Goal: Information Seeking & Learning: Learn about a topic

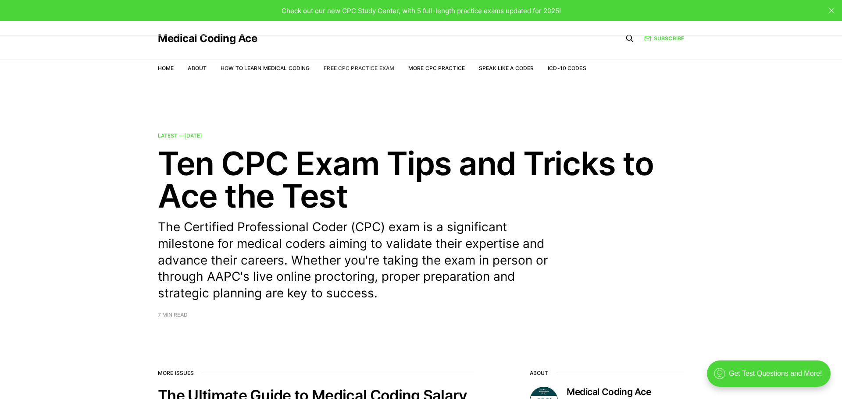
click at [366, 71] on link "Free CPC Practice Exam" at bounding box center [358, 68] width 71 height 7
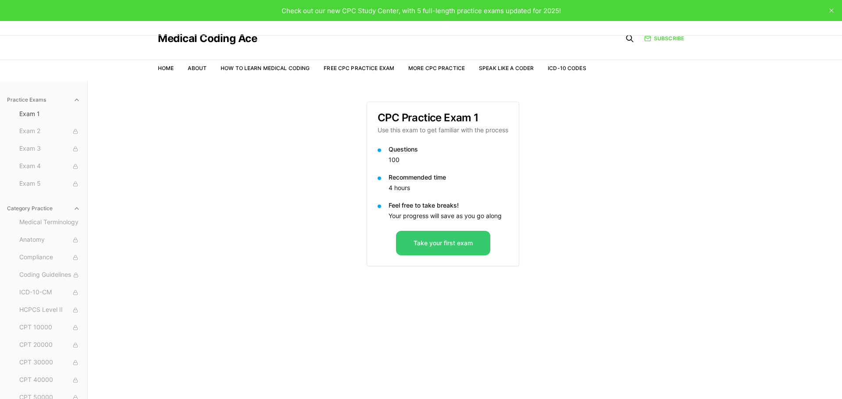
click at [429, 241] on button "Take your first exam" at bounding box center [443, 243] width 94 height 25
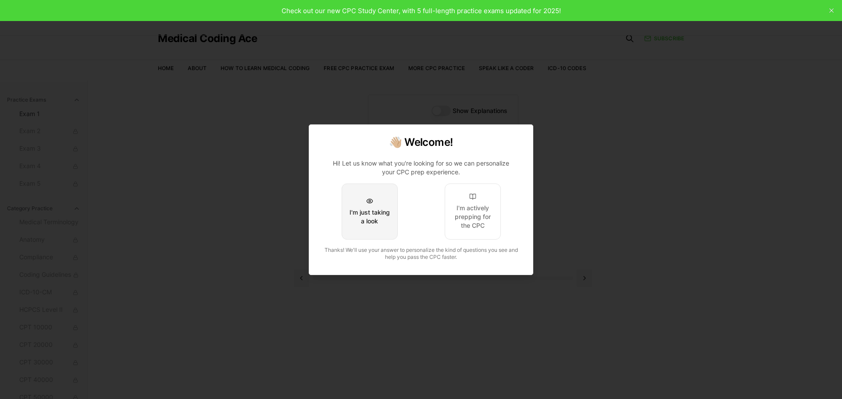
click at [380, 224] on div "I'm just taking a look" at bounding box center [369, 217] width 41 height 18
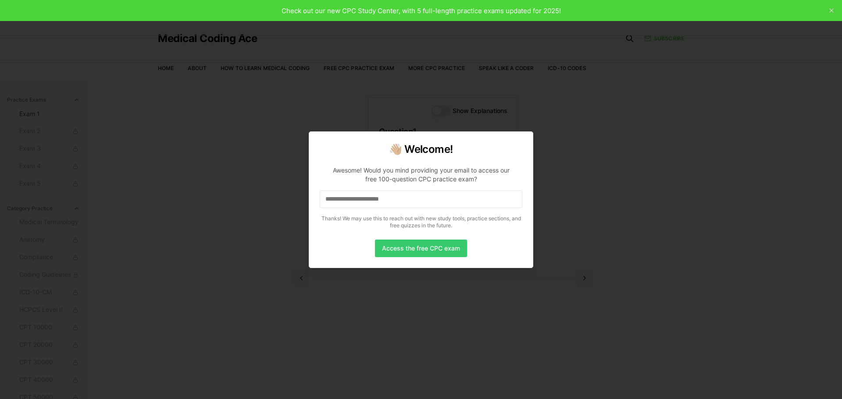
click at [400, 250] on button "Access the free CPC exam" at bounding box center [421, 249] width 92 height 18
click at [402, 199] on input at bounding box center [421, 200] width 202 height 18
click at [425, 209] on p "Awesome! Would you mind providing your email to access our free 100-question CP…" at bounding box center [421, 196] width 202 height 74
click at [420, 205] on input "*" at bounding box center [421, 200] width 202 height 18
click at [407, 202] on input "**" at bounding box center [421, 200] width 202 height 18
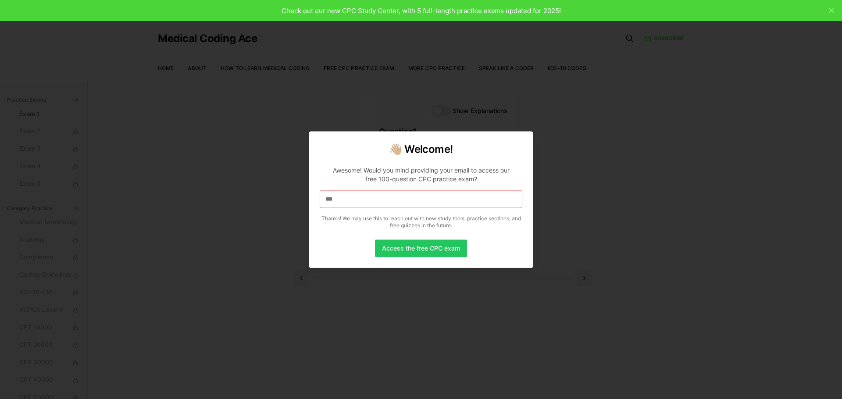
click at [405, 202] on input "***" at bounding box center [421, 200] width 202 height 18
click at [405, 202] on input "****" at bounding box center [421, 200] width 202 height 18
click at [461, 202] on input at bounding box center [421, 200] width 202 height 18
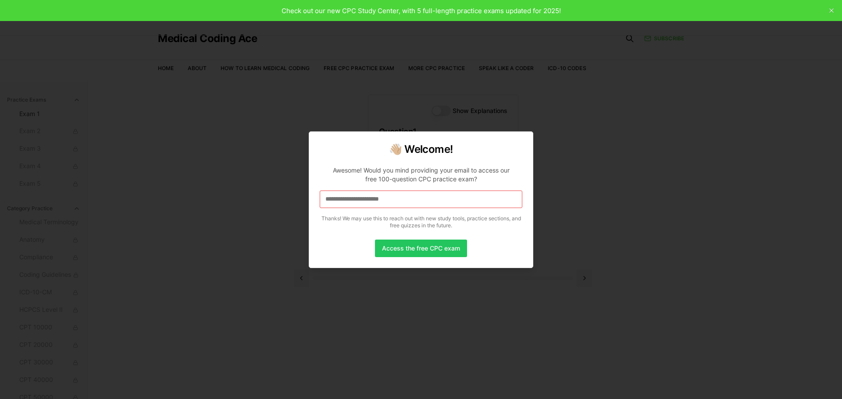
click at [418, 258] on div "👋🏼 Welcome! Awesome! Would you mind providing your email to access our free 100…" at bounding box center [421, 199] width 224 height 137
click at [412, 249] on button "Access the free CPC exam" at bounding box center [421, 249] width 92 height 18
click at [374, 193] on input at bounding box center [421, 200] width 202 height 18
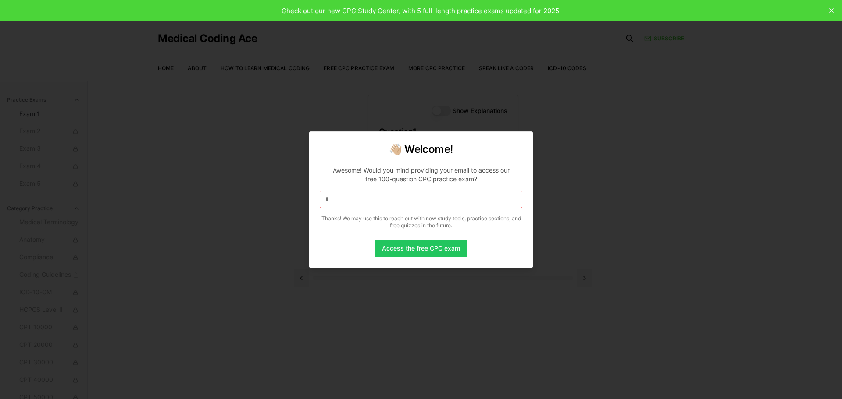
click at [366, 194] on input "*" at bounding box center [421, 200] width 202 height 18
click at [397, 195] on input "**" at bounding box center [421, 200] width 202 height 18
click at [397, 195] on input "***" at bounding box center [421, 200] width 202 height 18
click at [397, 195] on input "****" at bounding box center [421, 200] width 202 height 18
click at [397, 195] on input "*****" at bounding box center [421, 200] width 202 height 18
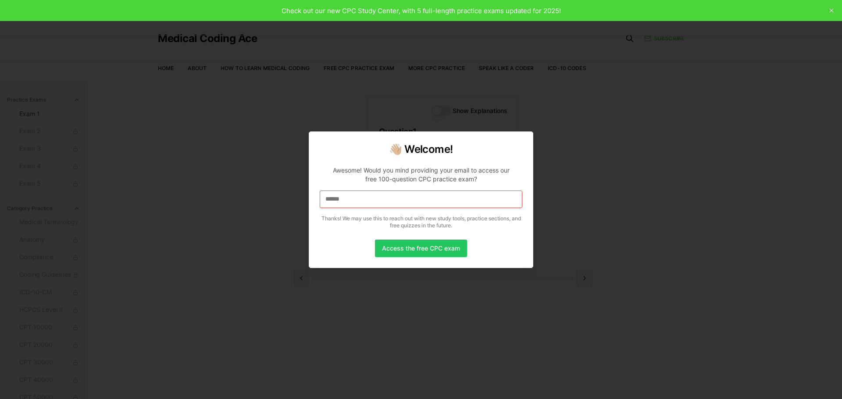
click at [397, 195] on input "******" at bounding box center [421, 200] width 202 height 18
click at [397, 195] on input "*******" at bounding box center [421, 200] width 202 height 18
click at [397, 195] on input "********" at bounding box center [421, 200] width 202 height 18
click at [397, 195] on input "**********" at bounding box center [421, 200] width 202 height 18
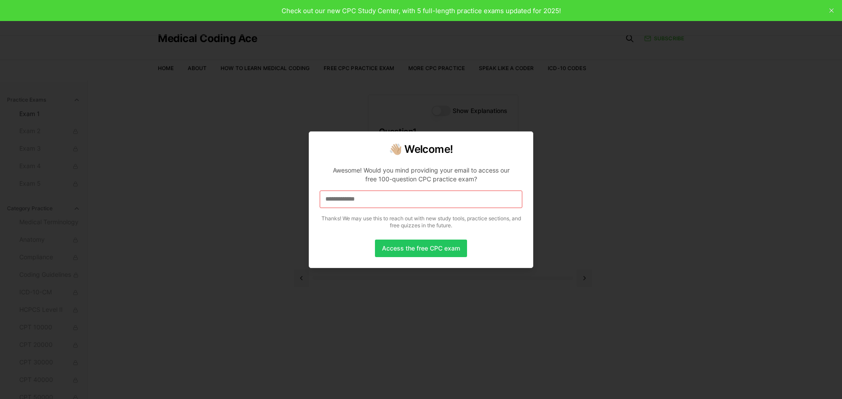
click at [397, 195] on input "**********" at bounding box center [421, 200] width 202 height 18
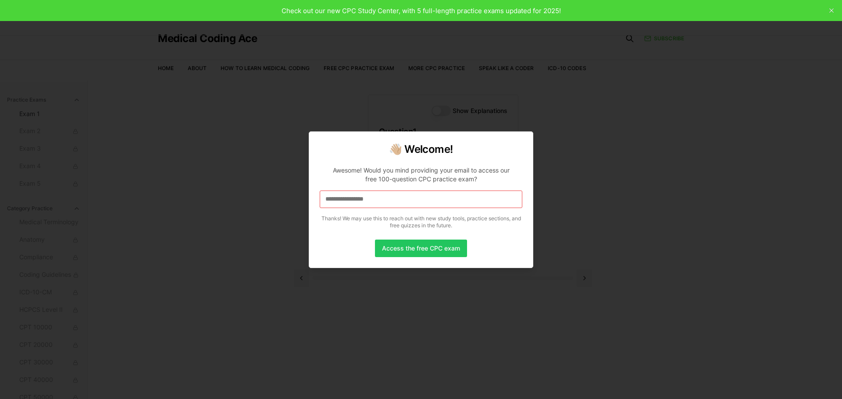
click at [397, 195] on input "**********" at bounding box center [421, 200] width 202 height 18
click at [432, 202] on input "**********" at bounding box center [421, 200] width 202 height 18
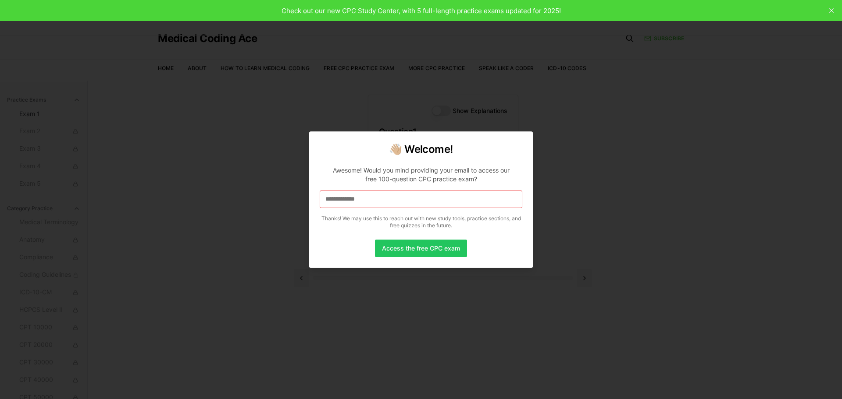
click at [432, 202] on input "**********" at bounding box center [421, 200] width 202 height 18
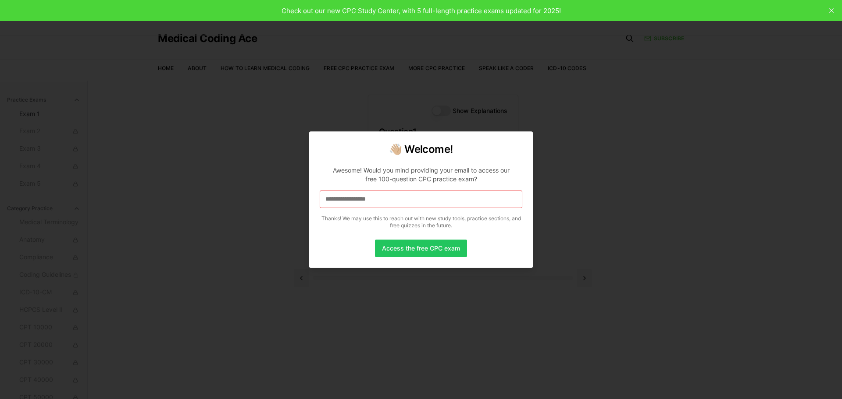
click at [432, 202] on input "**********" at bounding box center [421, 200] width 202 height 18
click at [417, 242] on button "Access the free CPC exam" at bounding box center [421, 249] width 92 height 18
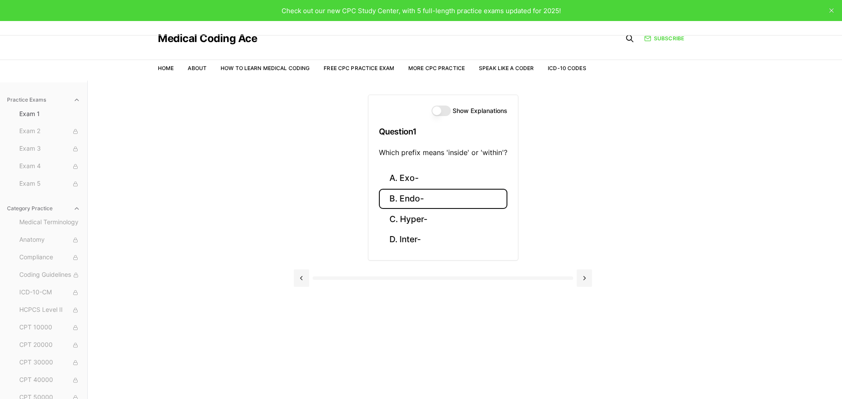
click at [449, 191] on button "B. Endo-" at bounding box center [443, 199] width 128 height 21
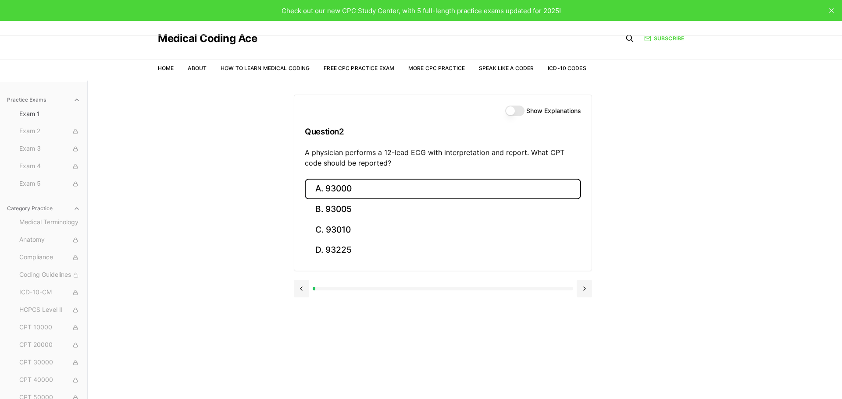
click at [447, 197] on button "A. 93000" at bounding box center [443, 189] width 276 height 21
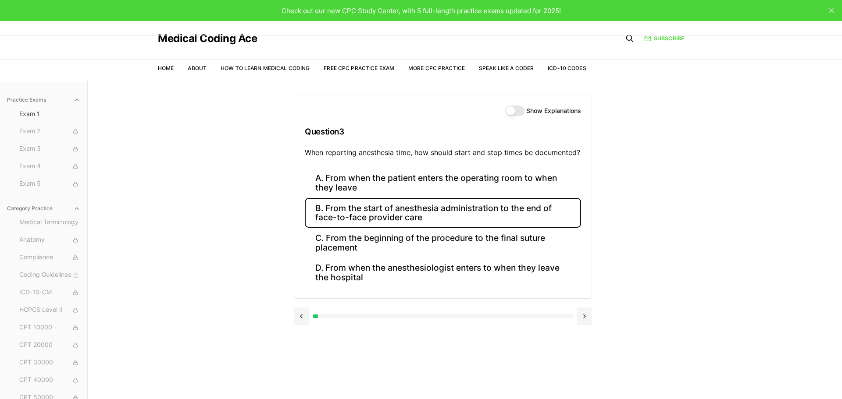
click at [474, 210] on button "B. From the start of anesthesia administration to the end of face-to-face provi…" at bounding box center [443, 213] width 276 height 30
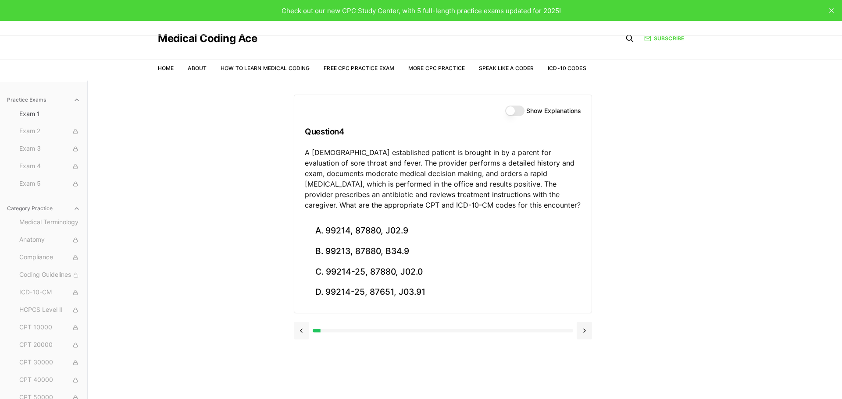
click at [306, 330] on button at bounding box center [301, 331] width 15 height 18
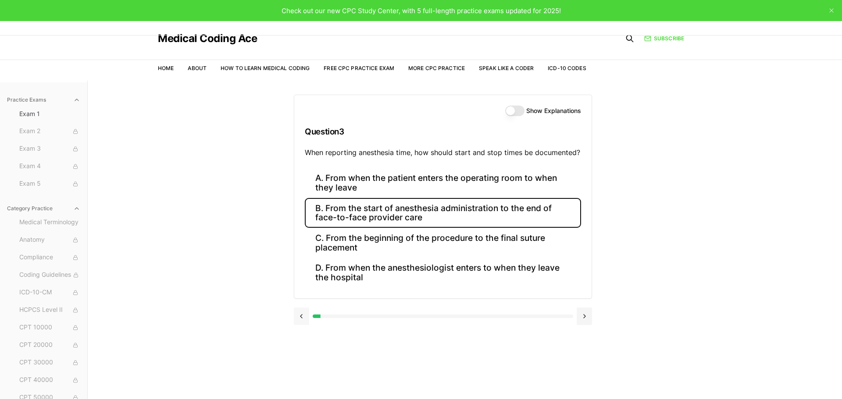
click at [306, 330] on div at bounding box center [443, 315] width 298 height 33
click at [301, 315] on button at bounding box center [301, 317] width 15 height 18
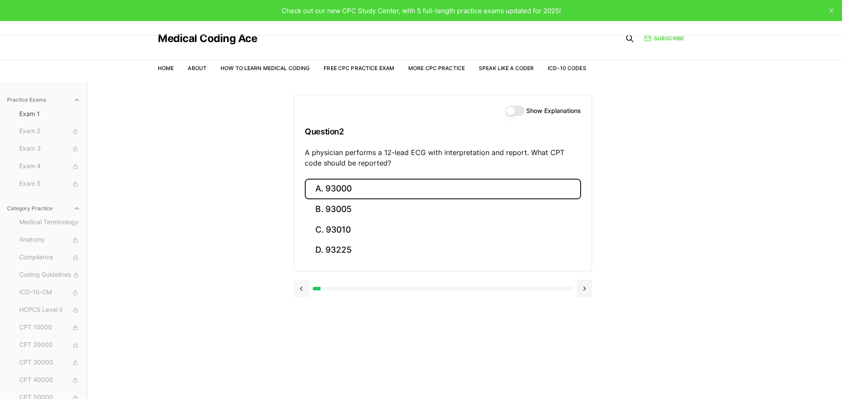
click at [301, 315] on div "Show Explanations Question 2 A physician performs a 12-lead [MEDICAL_DATA] with…" at bounding box center [465, 280] width 342 height 399
click at [302, 290] on button at bounding box center [301, 289] width 15 height 18
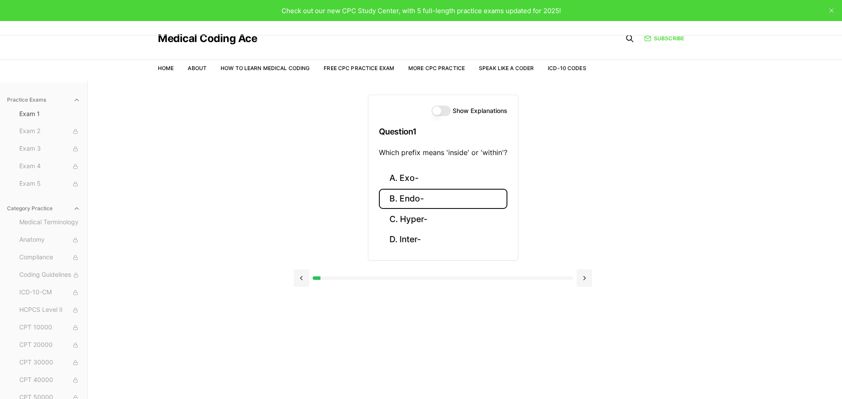
click at [449, 109] on button "Show Explanations" at bounding box center [440, 111] width 19 height 11
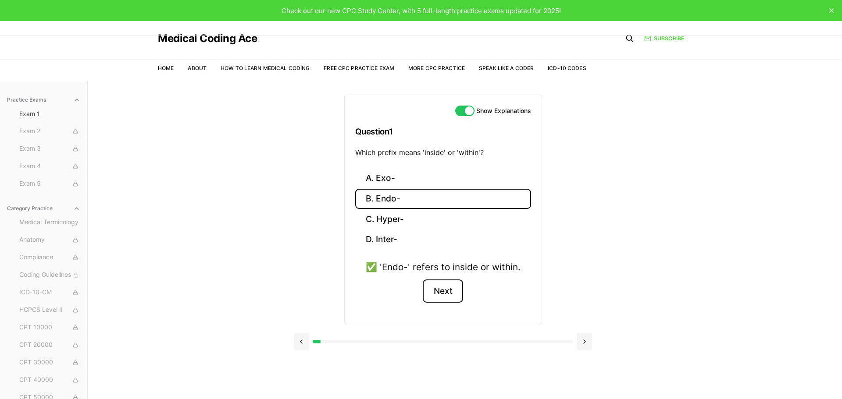
click at [444, 296] on button "Next" at bounding box center [443, 292] width 40 height 24
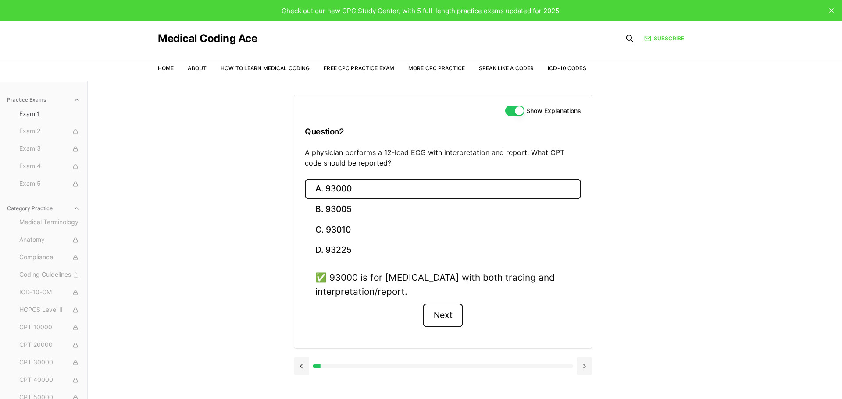
click at [442, 314] on button "Next" at bounding box center [443, 316] width 40 height 24
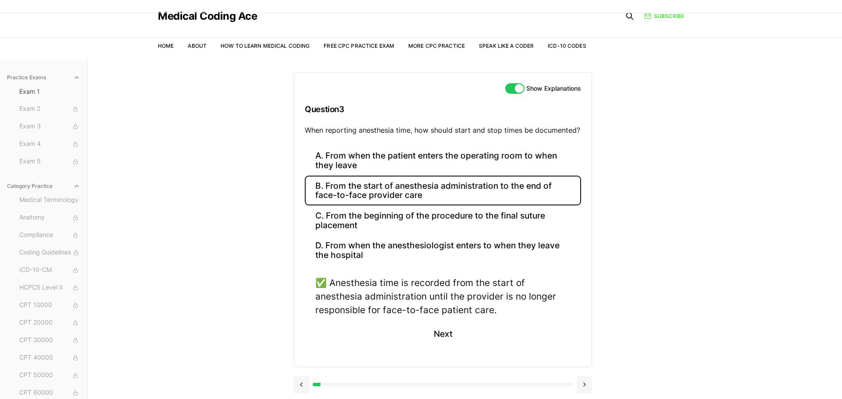
scroll to position [23, 0]
click at [441, 334] on button "Next" at bounding box center [443, 333] width 40 height 24
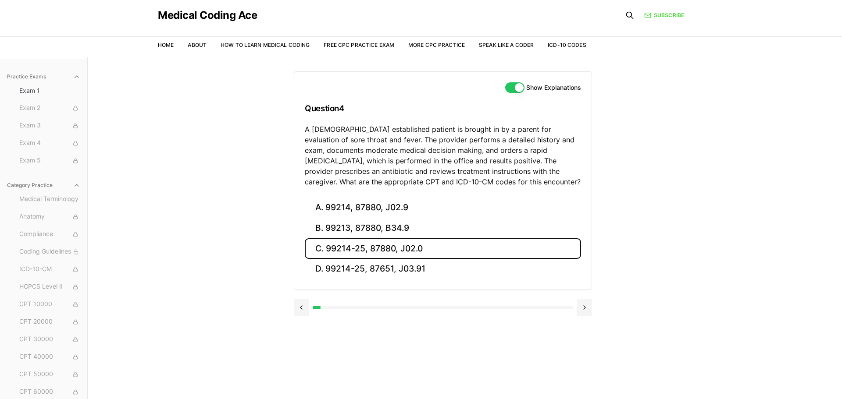
click at [433, 252] on button "C. 99214-25, 87880, J02.0" at bounding box center [443, 248] width 276 height 21
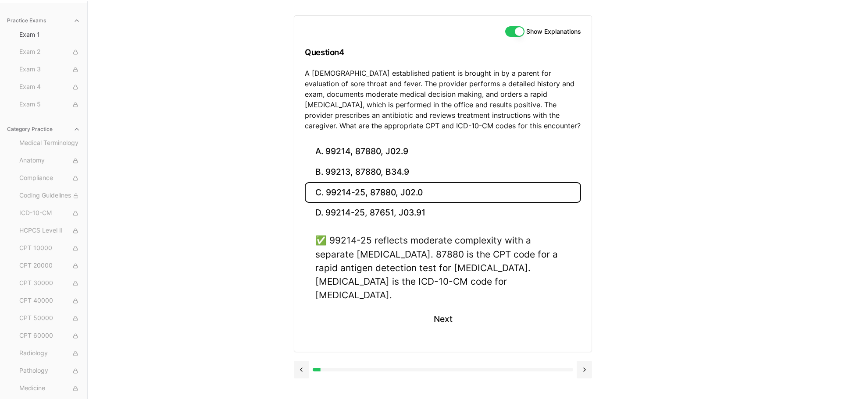
scroll to position [81, 0]
click at [442, 310] on button "Next" at bounding box center [443, 318] width 40 height 24
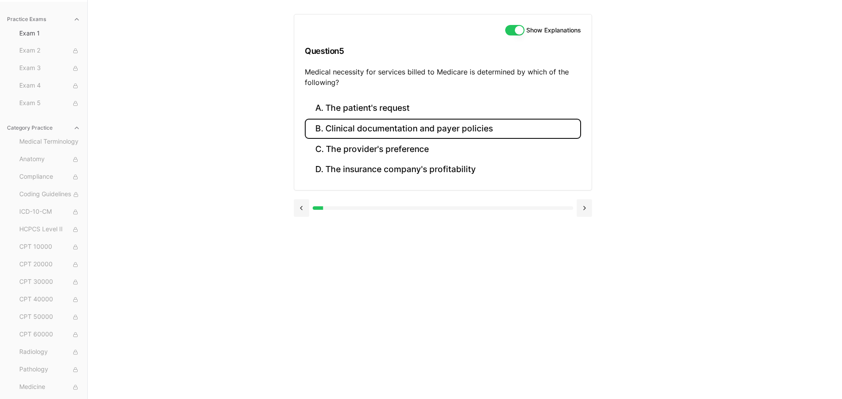
click at [394, 123] on button "B. Clinical documentation and payer policies" at bounding box center [443, 129] width 276 height 21
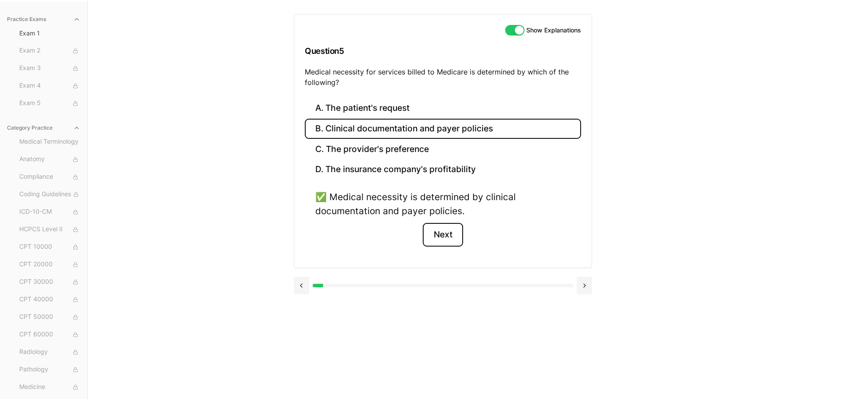
click at [441, 229] on button "Next" at bounding box center [443, 235] width 40 height 24
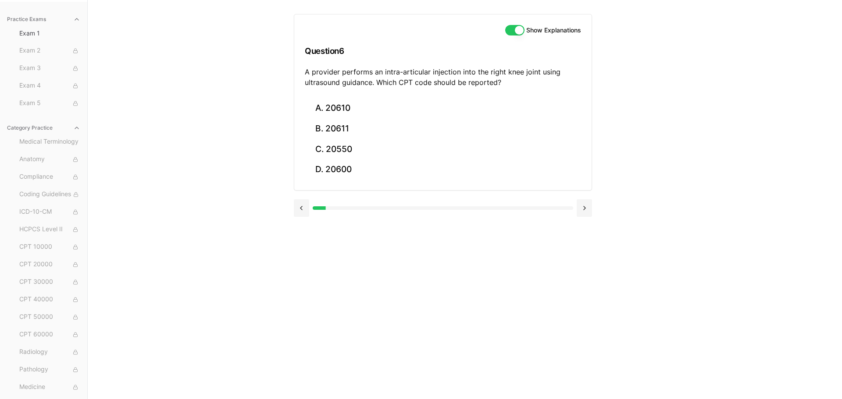
click at [441, 229] on div "Show Explanations Question 6 A provider performs an intra-articular injection i…" at bounding box center [465, 199] width 342 height 399
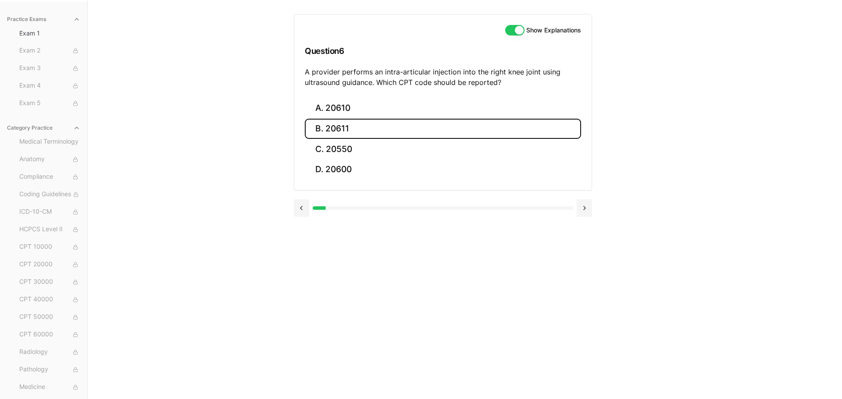
click at [384, 127] on button "B. 20611" at bounding box center [443, 129] width 276 height 21
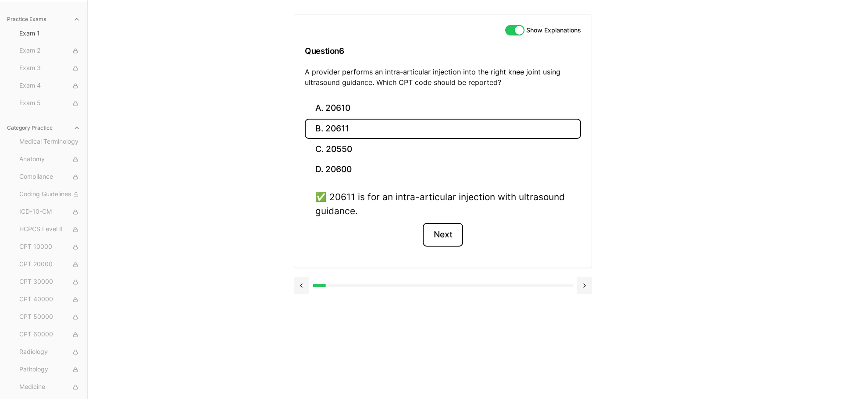
click at [437, 228] on button "Next" at bounding box center [443, 235] width 40 height 24
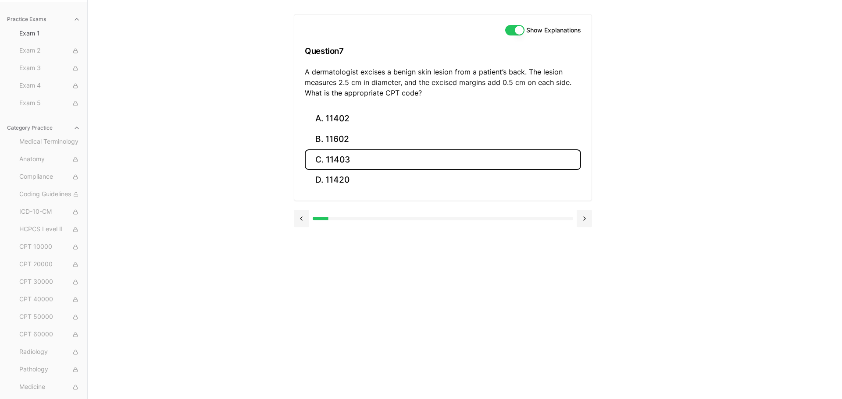
click at [389, 167] on button "C. 11403" at bounding box center [443, 159] width 276 height 21
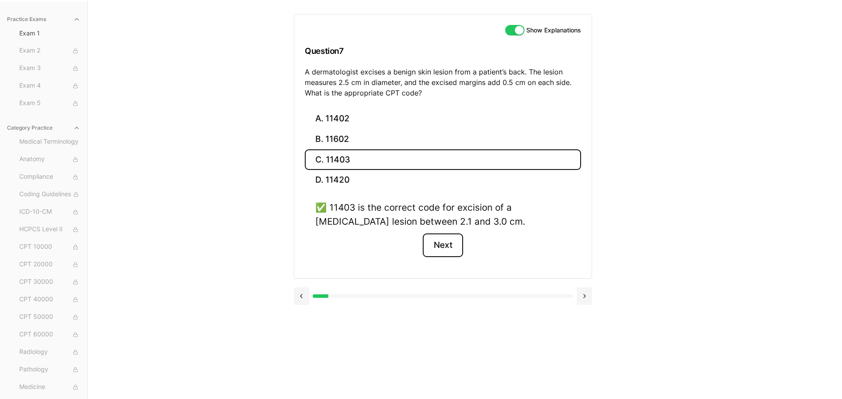
click at [442, 254] on button "Next" at bounding box center [443, 246] width 40 height 24
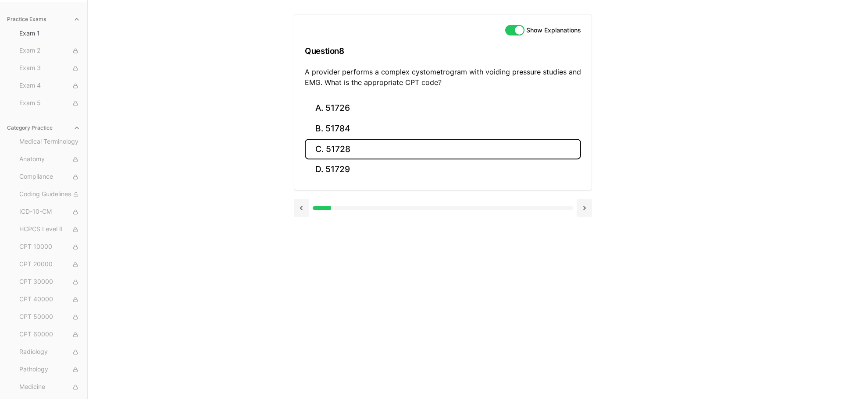
click at [404, 150] on button "C. 51728" at bounding box center [443, 149] width 276 height 21
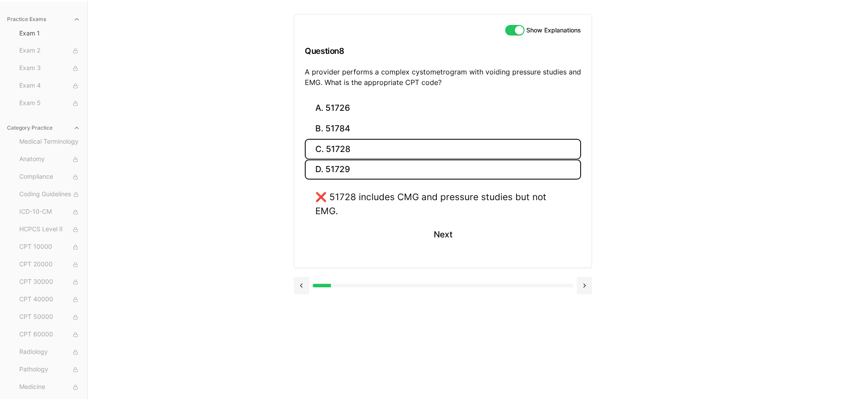
click at [397, 162] on button "D. 51729" at bounding box center [443, 170] width 276 height 21
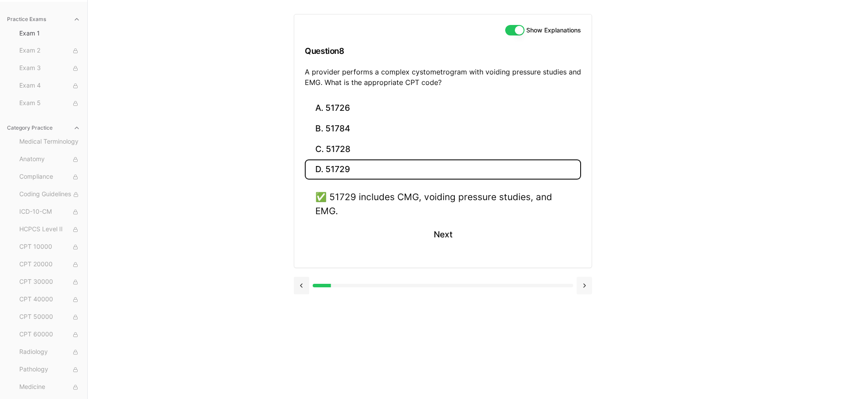
click at [580, 284] on button at bounding box center [583, 286] width 15 height 18
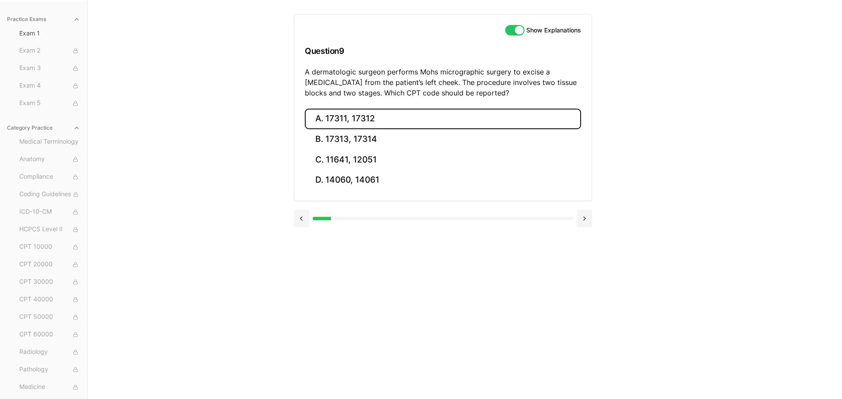
click at [388, 123] on button "A. 17311, 17312" at bounding box center [443, 119] width 276 height 21
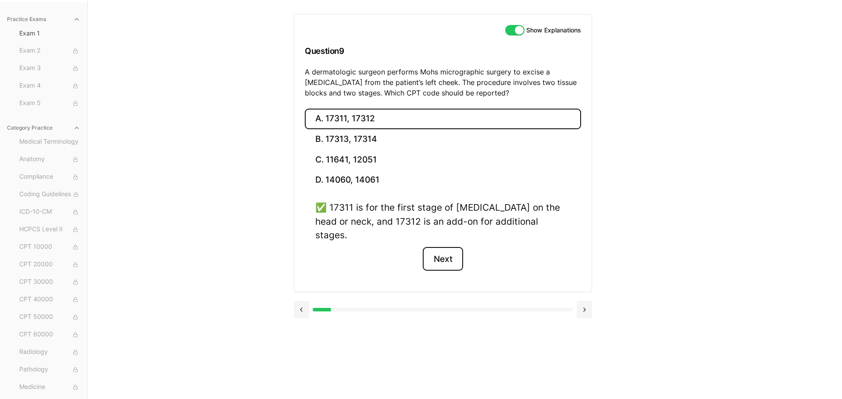
click at [432, 247] on button "Next" at bounding box center [443, 259] width 40 height 24
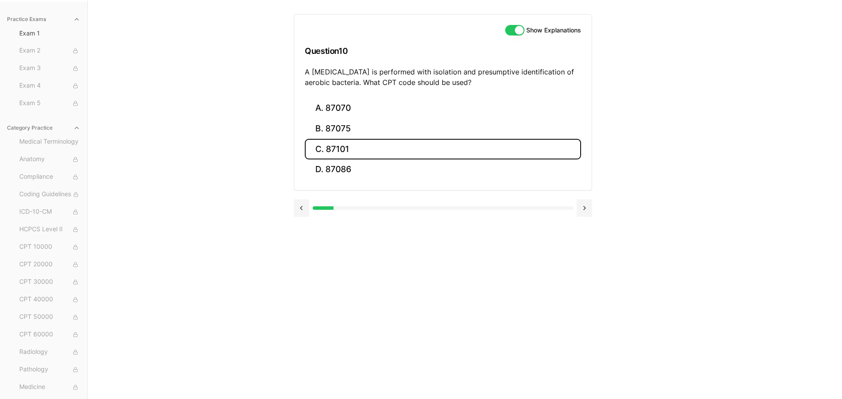
click at [429, 144] on button "C. 87101" at bounding box center [443, 149] width 276 height 21
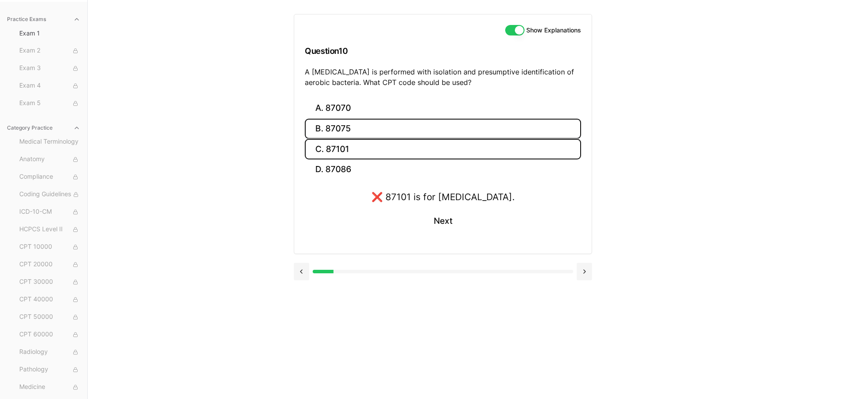
click at [420, 127] on button "B. 87075" at bounding box center [443, 129] width 276 height 21
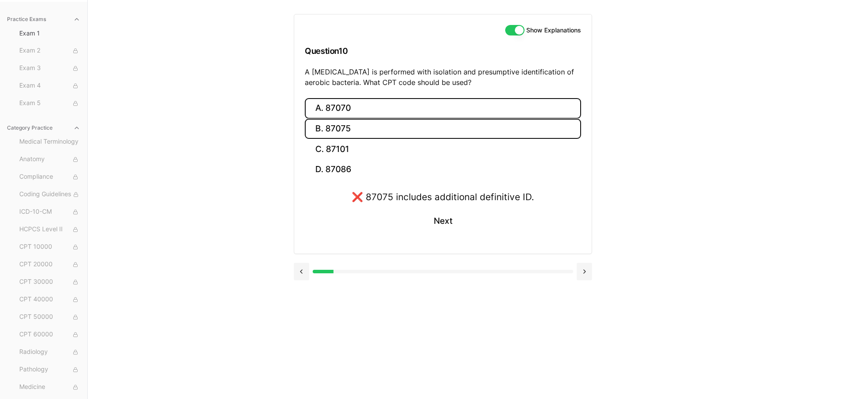
click at [415, 116] on button "A. 87070" at bounding box center [443, 108] width 276 height 21
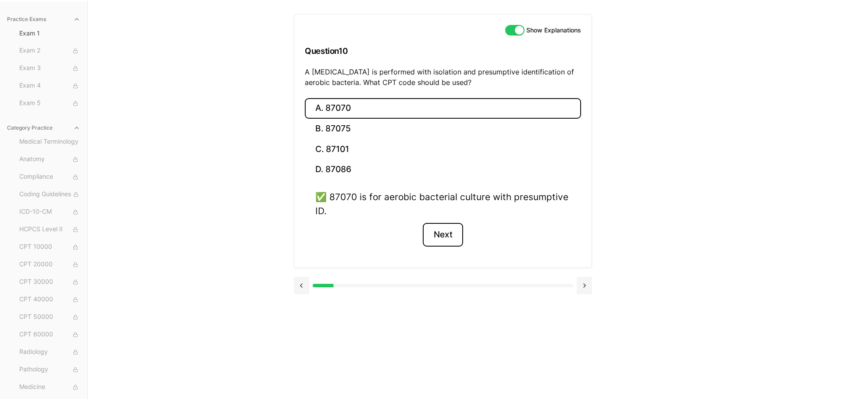
click at [451, 233] on button "Next" at bounding box center [443, 235] width 40 height 24
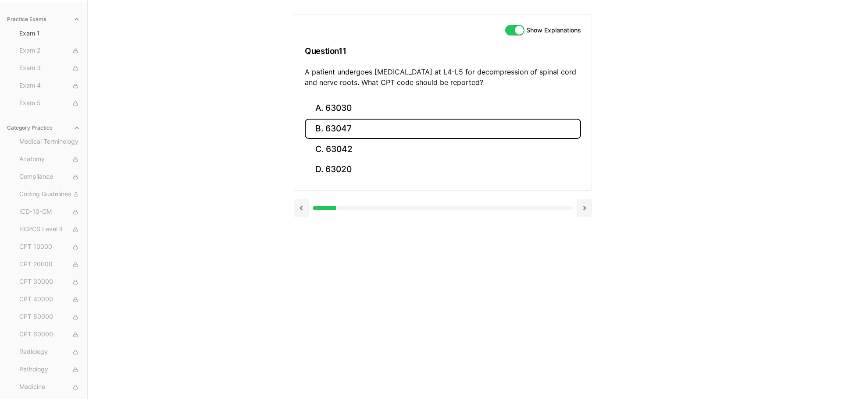
click at [392, 135] on button "B. 63047" at bounding box center [443, 129] width 276 height 21
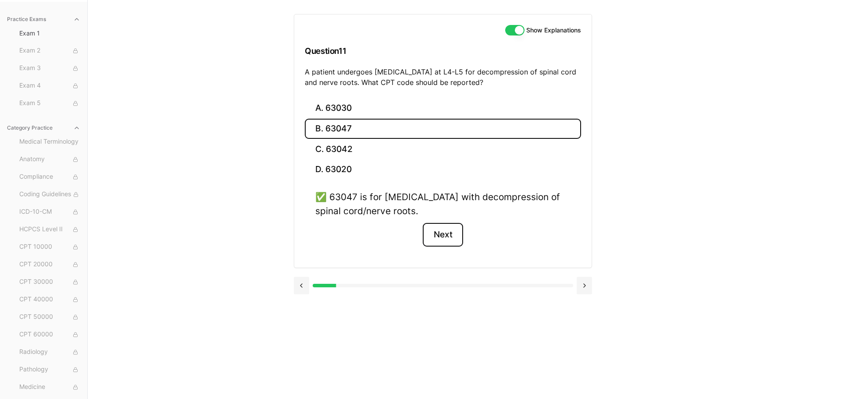
click at [440, 232] on button "Next" at bounding box center [443, 235] width 40 height 24
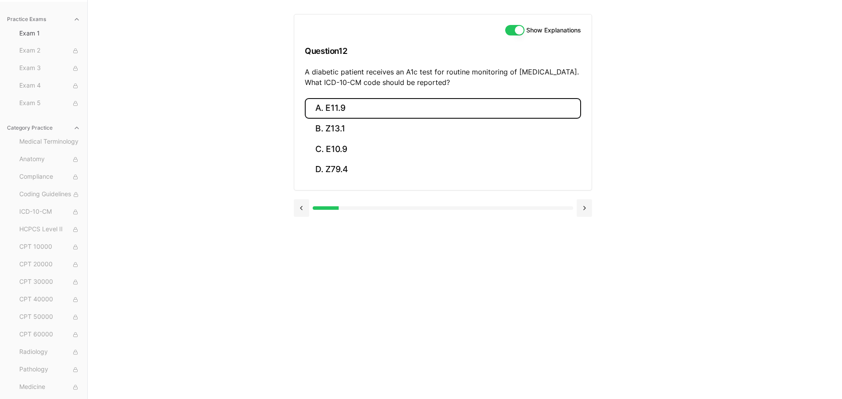
click at [402, 106] on button "A. E11.9" at bounding box center [443, 108] width 276 height 21
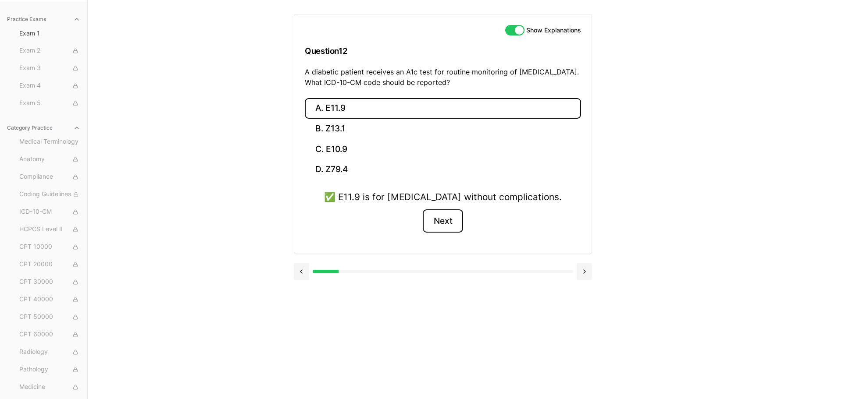
click at [439, 224] on button "Next" at bounding box center [443, 222] width 40 height 24
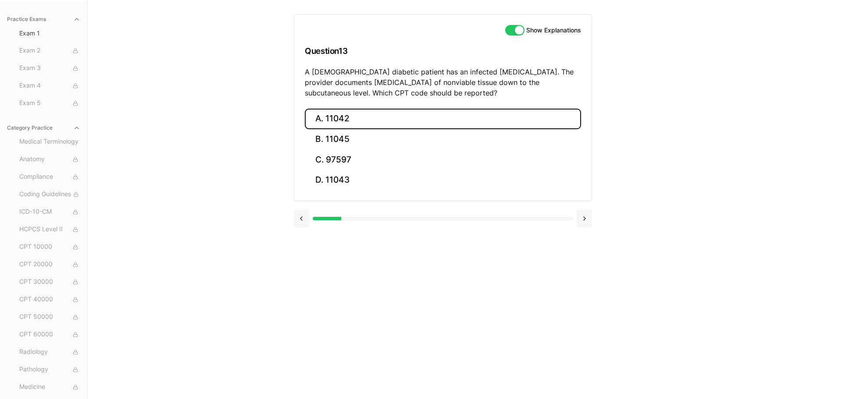
click at [395, 121] on button "A. 11042" at bounding box center [443, 119] width 276 height 21
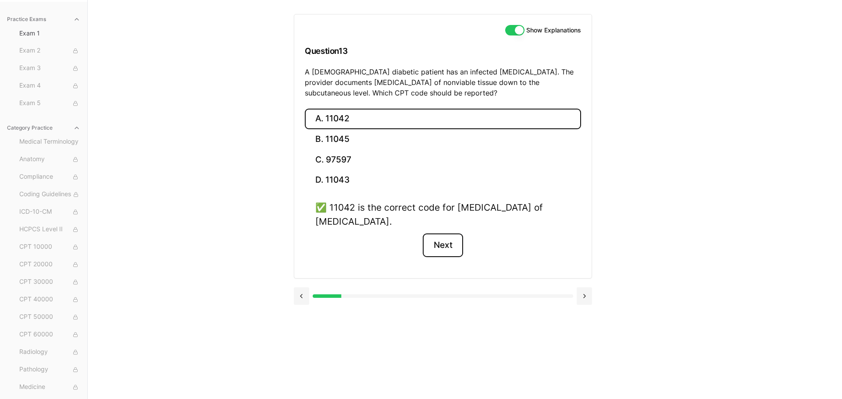
click at [428, 240] on button "Next" at bounding box center [443, 246] width 40 height 24
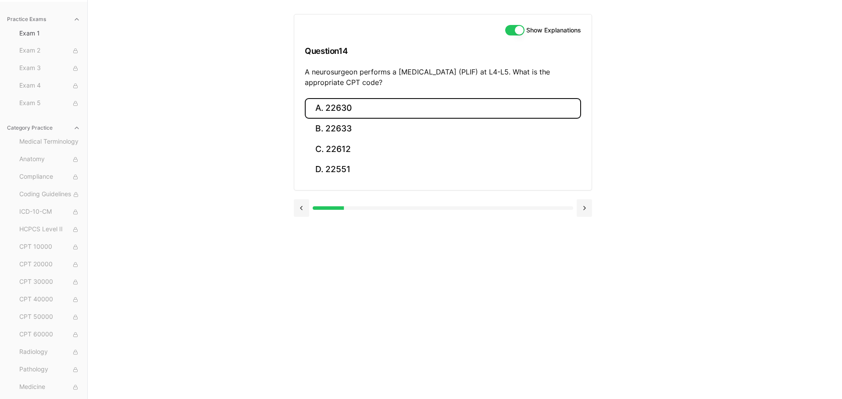
click at [380, 110] on button "A. 22630" at bounding box center [443, 108] width 276 height 21
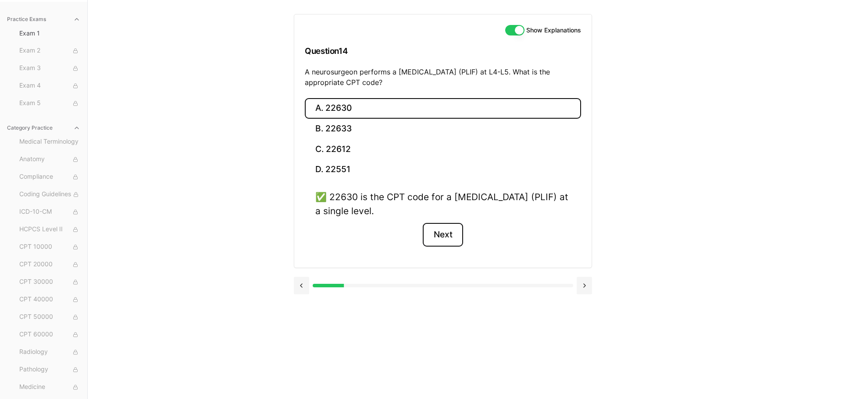
click at [442, 245] on button "Next" at bounding box center [443, 235] width 40 height 24
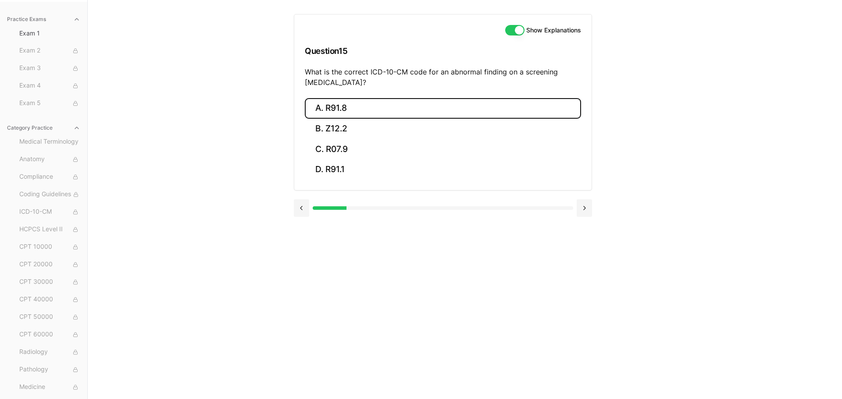
click at [440, 104] on button "A. R91.8" at bounding box center [443, 108] width 276 height 21
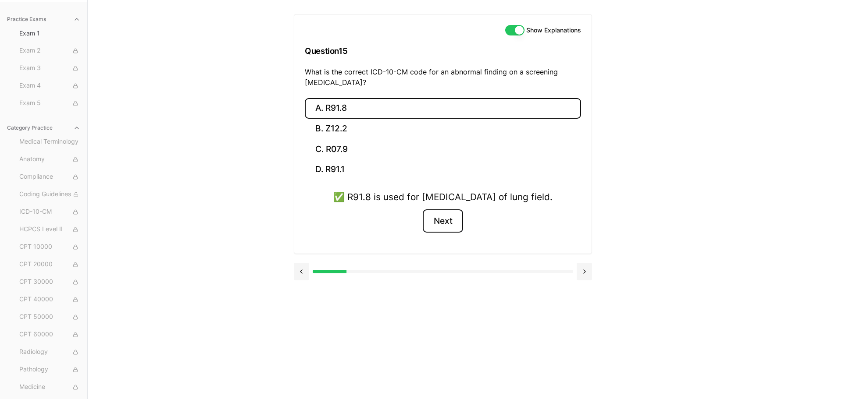
click at [450, 229] on button "Next" at bounding box center [443, 222] width 40 height 24
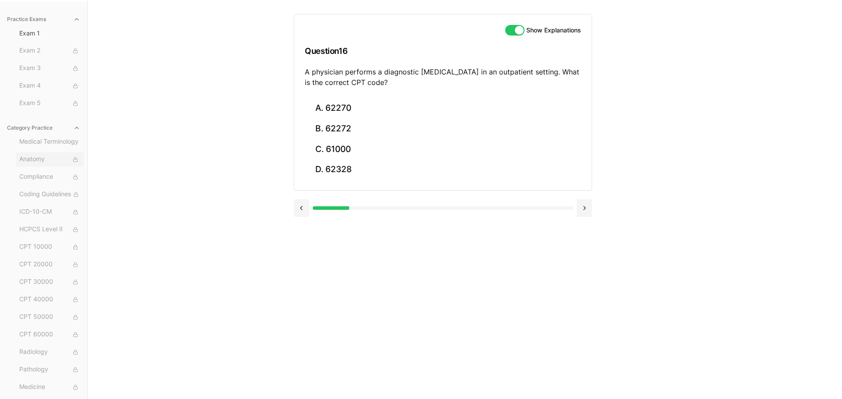
click at [77, 161] on icon at bounding box center [75, 159] width 5 height 5
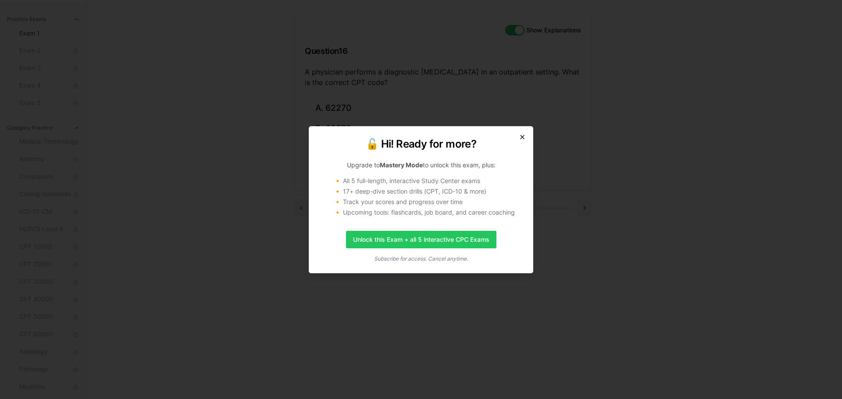
click at [522, 139] on icon "button" at bounding box center [522, 137] width 7 height 7
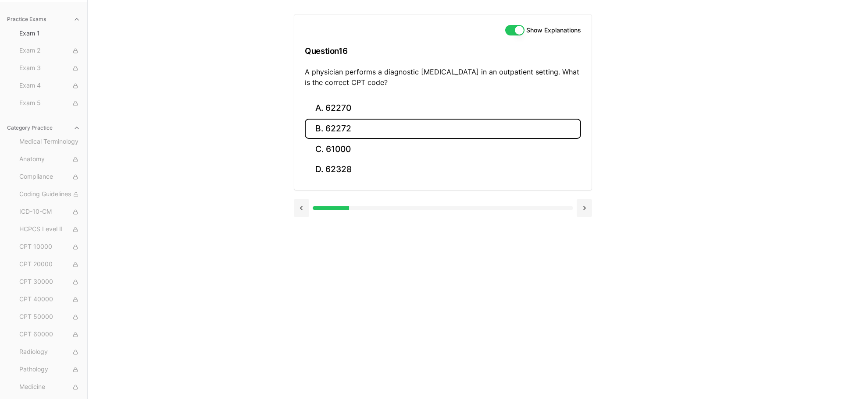
click at [522, 139] on button "B. 62272" at bounding box center [443, 129] width 276 height 21
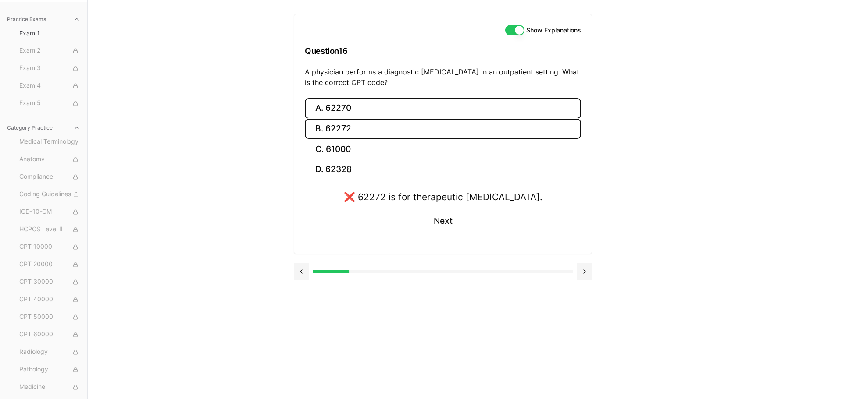
click at [515, 112] on button "A. 62270" at bounding box center [443, 108] width 276 height 21
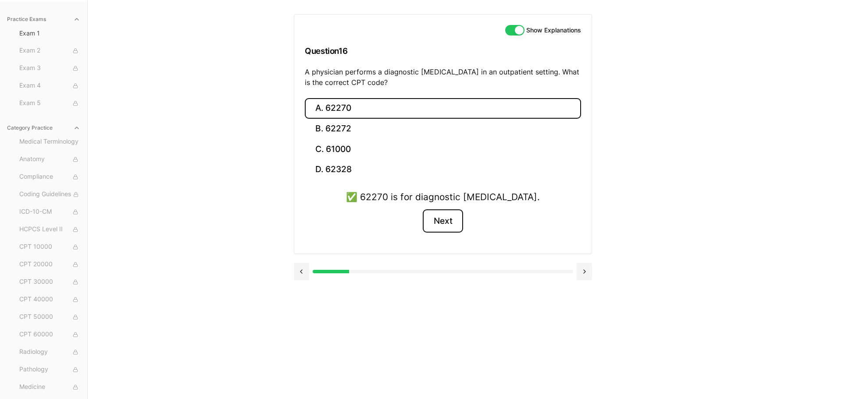
click at [451, 219] on button "Next" at bounding box center [443, 222] width 40 height 24
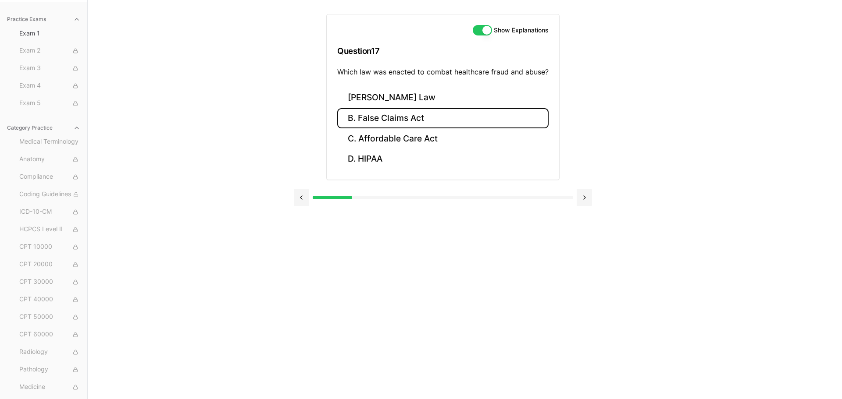
click at [426, 117] on button "B. False Claims Act" at bounding box center [442, 118] width 211 height 21
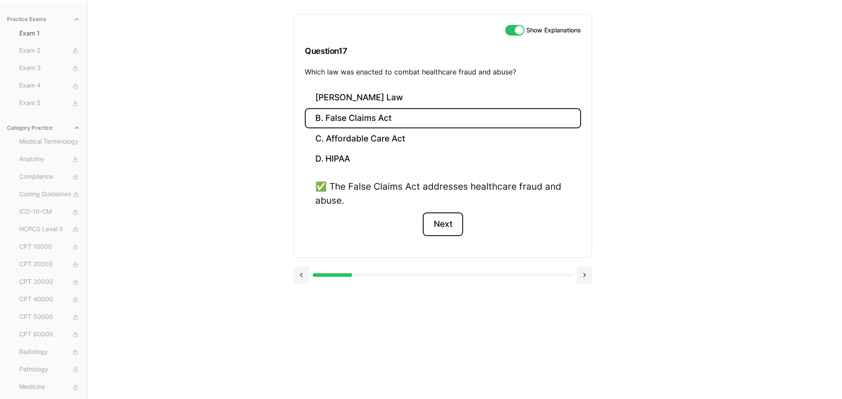
click at [439, 223] on button "Next" at bounding box center [443, 225] width 40 height 24
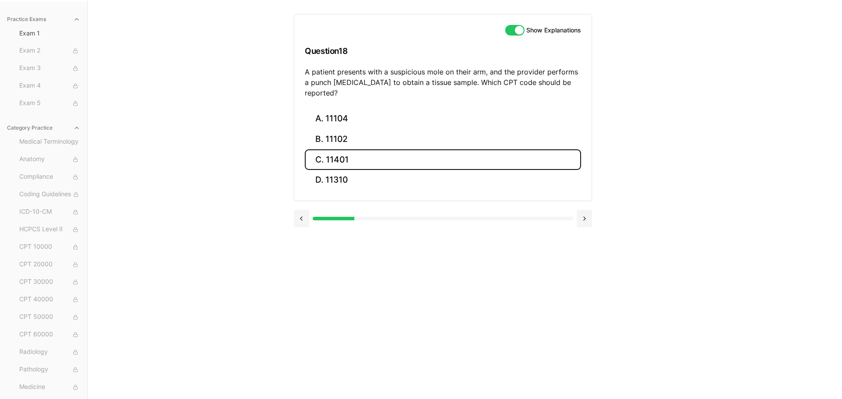
click at [369, 153] on button "C. 11401" at bounding box center [443, 159] width 276 height 21
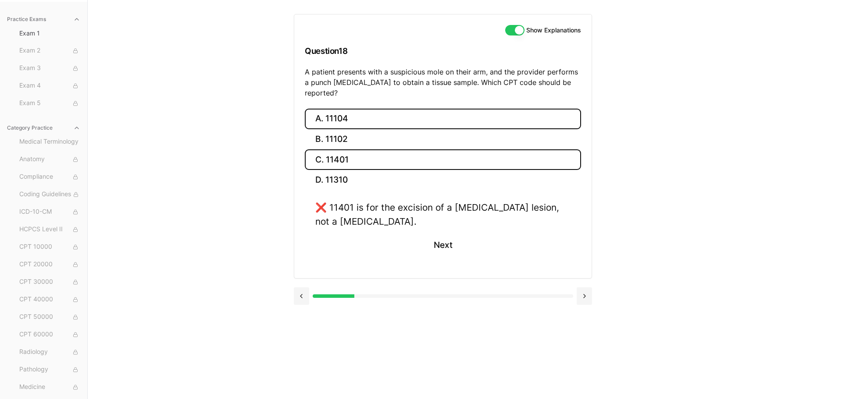
click at [374, 109] on button "A. 11104" at bounding box center [443, 119] width 276 height 21
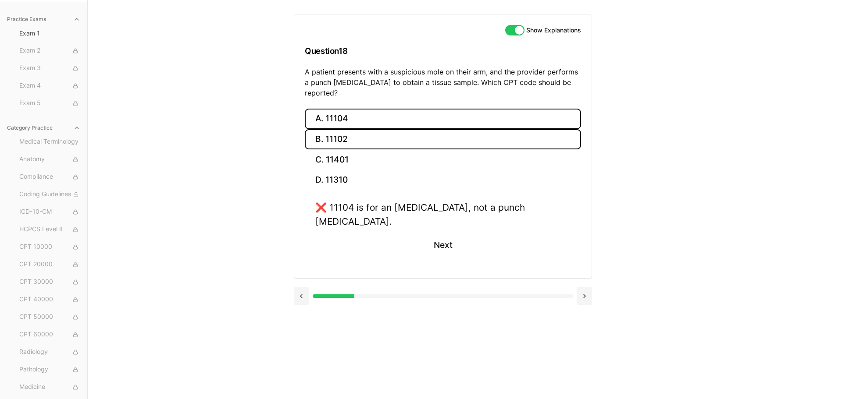
click at [371, 129] on button "B. 11102" at bounding box center [443, 139] width 276 height 21
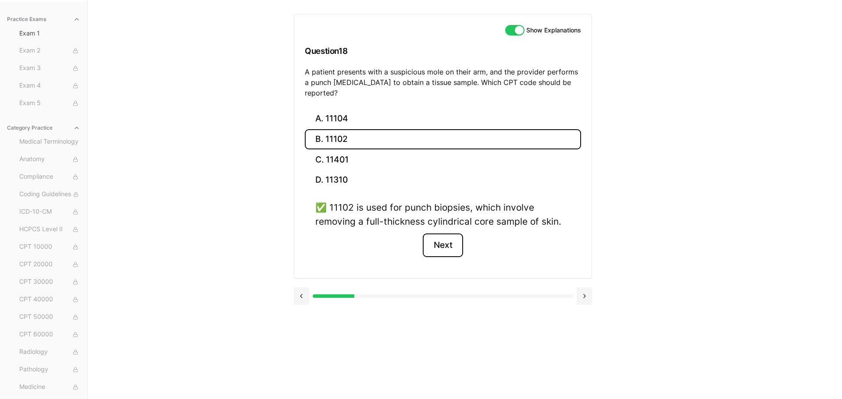
click at [441, 234] on button "Next" at bounding box center [443, 246] width 40 height 24
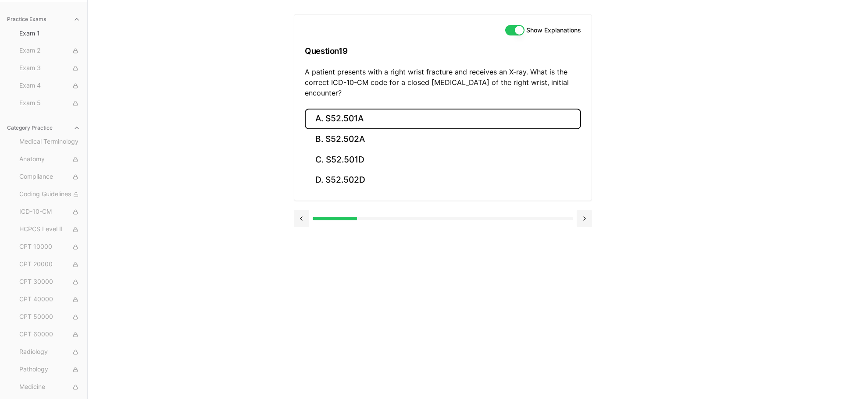
click at [459, 111] on button "A. S52.501A" at bounding box center [443, 119] width 276 height 21
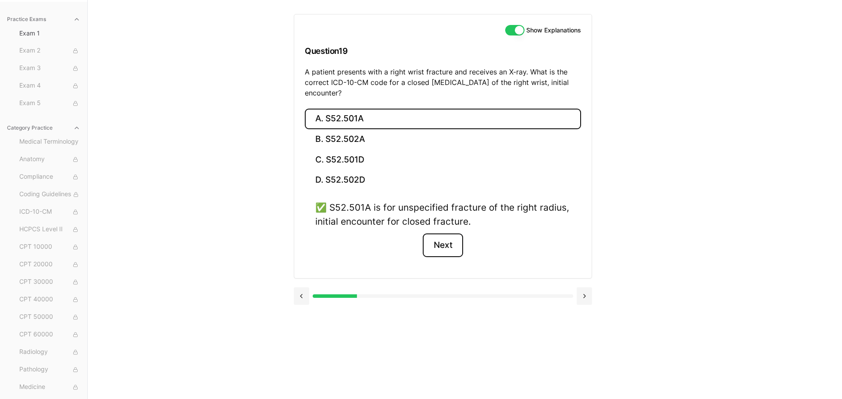
click at [451, 255] on button "Next" at bounding box center [443, 246] width 40 height 24
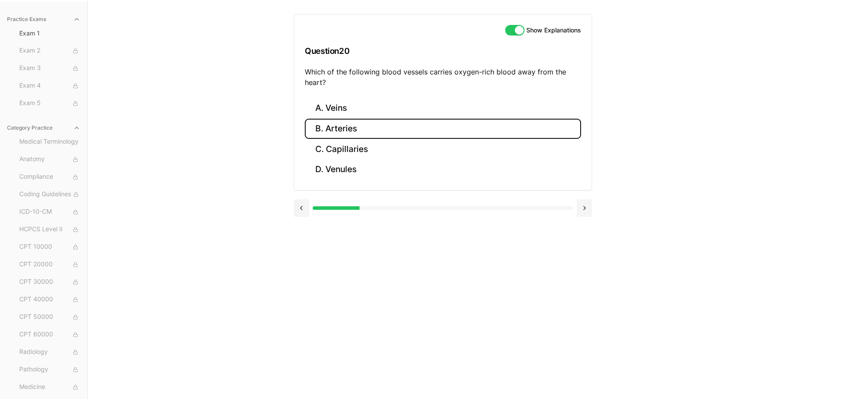
click at [384, 131] on button "B. Arteries" at bounding box center [443, 129] width 276 height 21
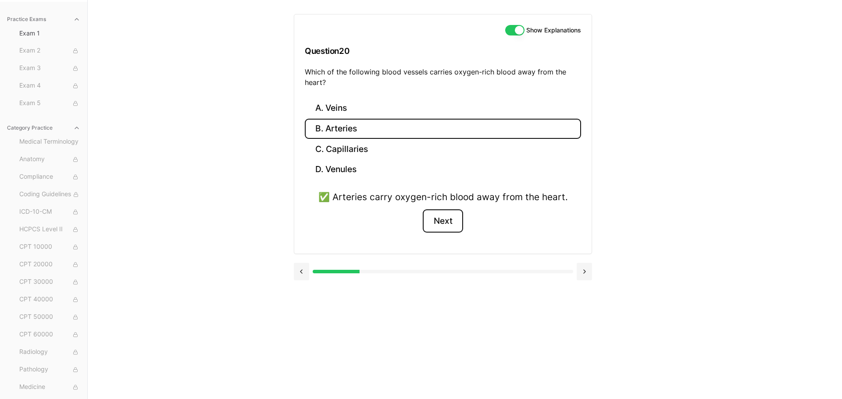
click at [443, 228] on button "Next" at bounding box center [443, 222] width 40 height 24
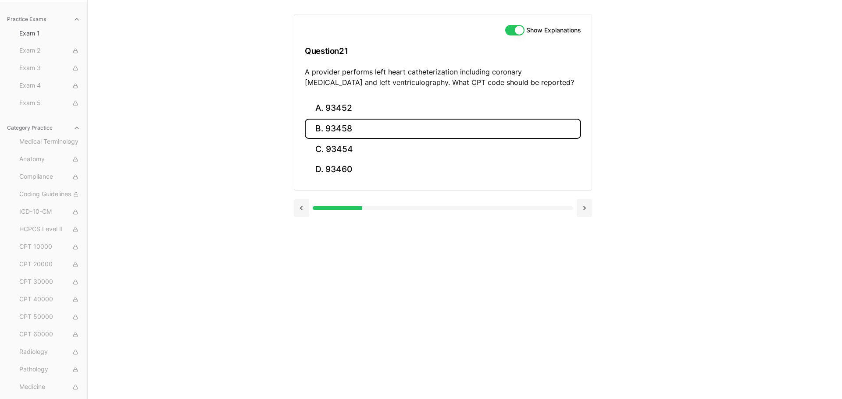
click at [407, 137] on button "B. 93458" at bounding box center [443, 129] width 276 height 21
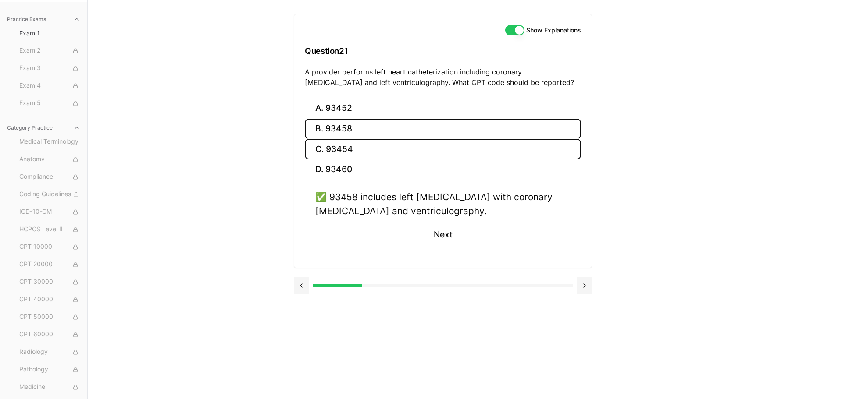
click at [409, 142] on button "C. 93454" at bounding box center [443, 149] width 276 height 21
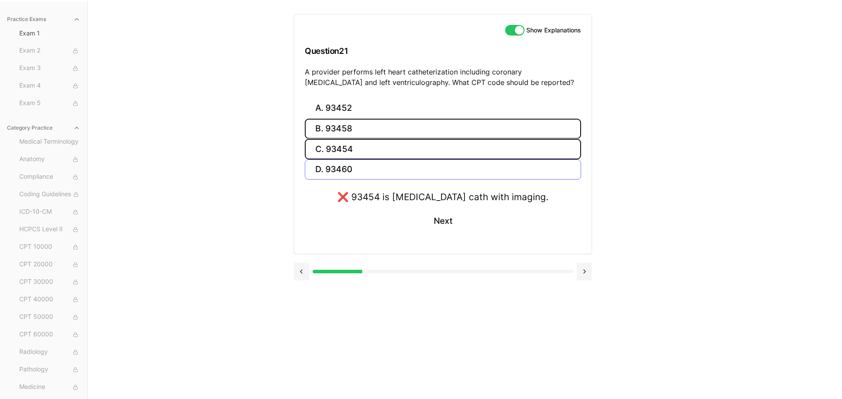
drag, startPoint x: 418, startPoint y: 130, endPoint x: 420, endPoint y: 160, distance: 29.9
click at [420, 160] on div "A. 93452 B. 93458 C. 93454 D. 93460" at bounding box center [443, 139] width 276 height 82
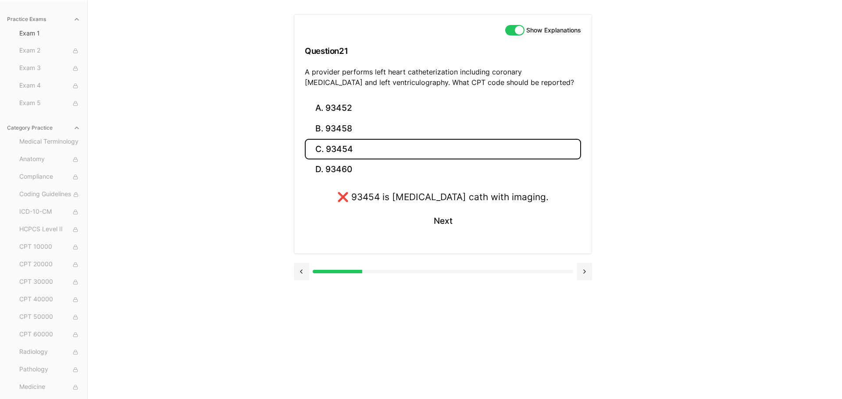
click at [418, 139] on button "C. 93454" at bounding box center [443, 149] width 276 height 21
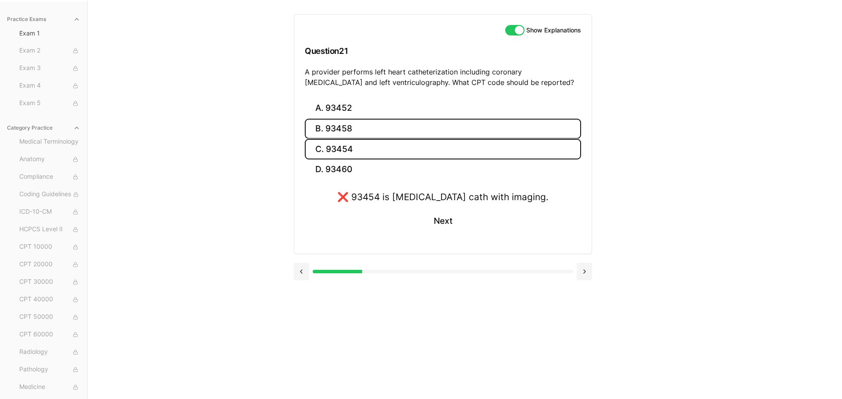
click at [412, 131] on button "B. 93458" at bounding box center [443, 129] width 276 height 21
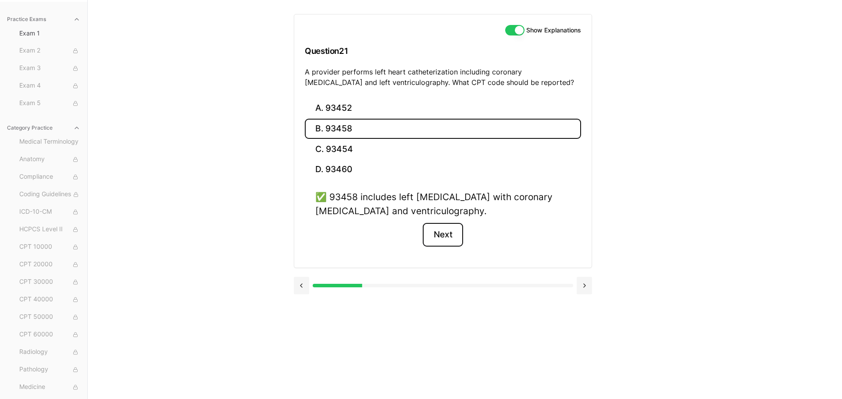
click at [459, 238] on button "Next" at bounding box center [443, 235] width 40 height 24
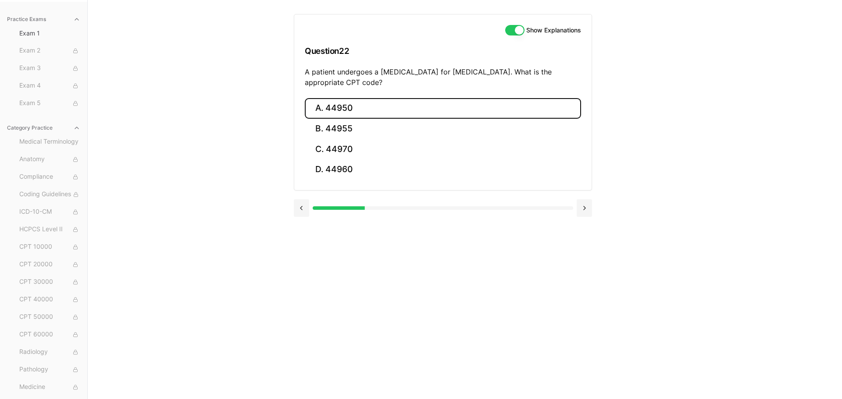
click at [378, 104] on button "A. 44950" at bounding box center [443, 108] width 276 height 21
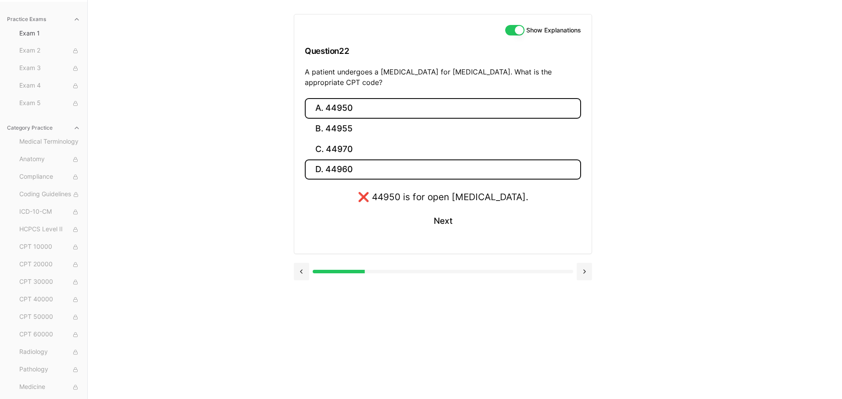
click at [396, 162] on button "D. 44960" at bounding box center [443, 170] width 276 height 21
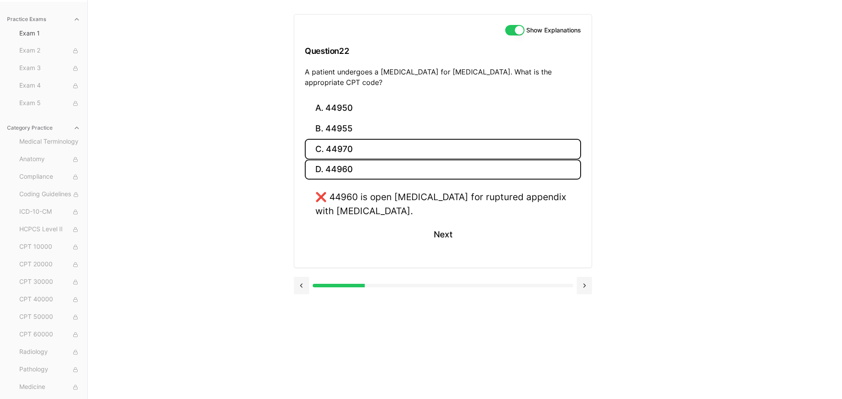
click at [393, 156] on button "C. 44970" at bounding box center [443, 149] width 276 height 21
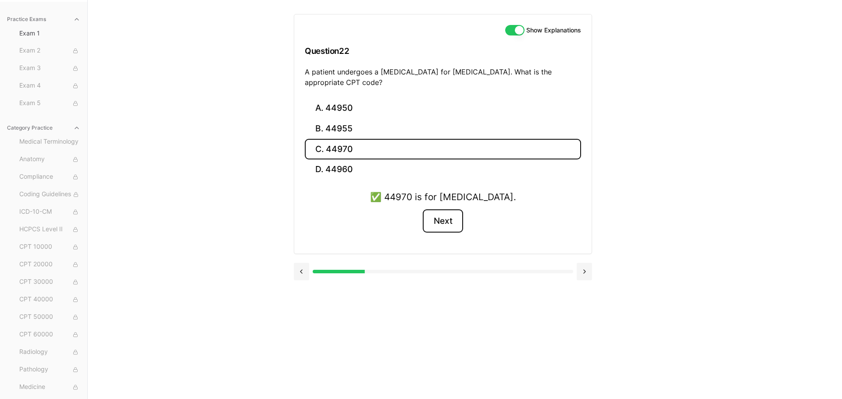
click at [440, 218] on button "Next" at bounding box center [443, 222] width 40 height 24
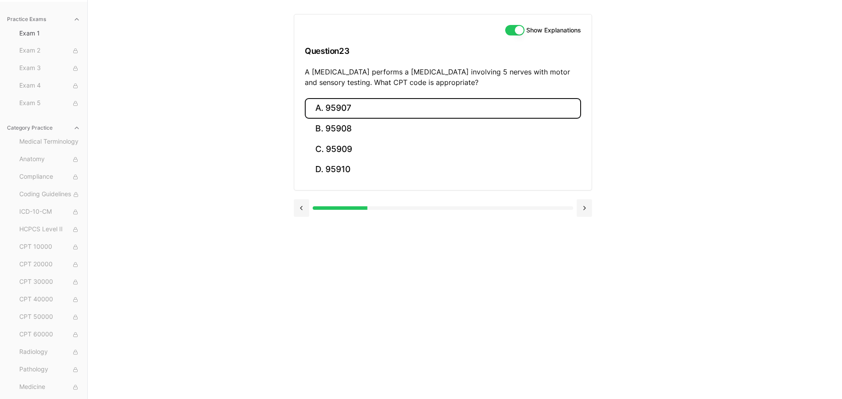
click at [362, 114] on button "A. 95907" at bounding box center [443, 108] width 276 height 21
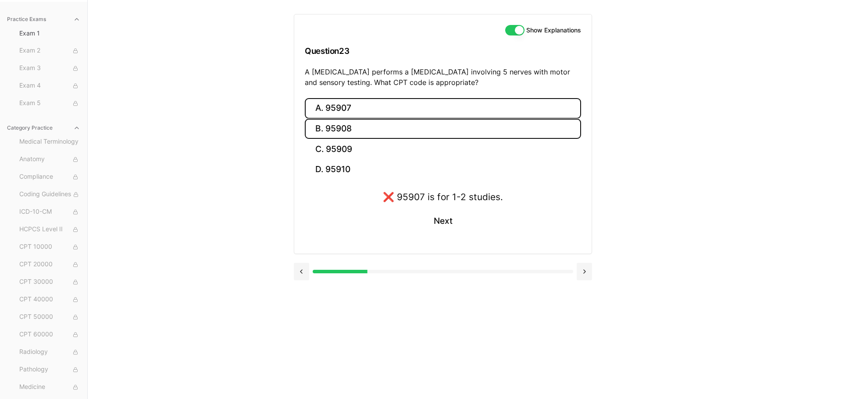
click at [362, 123] on button "B. 95908" at bounding box center [443, 129] width 276 height 21
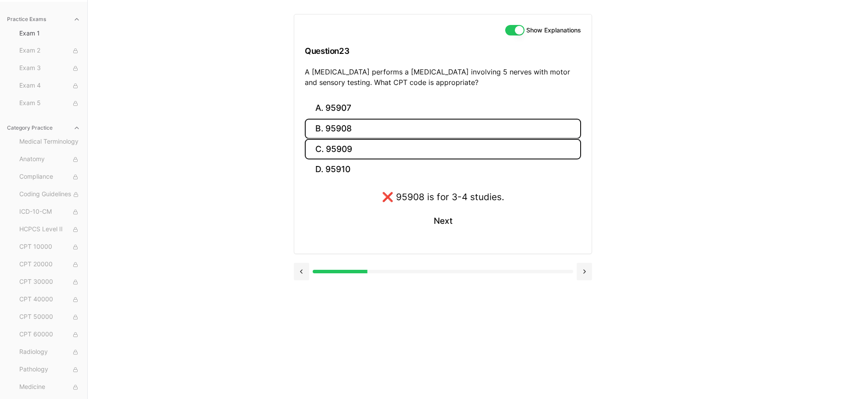
click at [369, 147] on button "C. 95909" at bounding box center [443, 149] width 276 height 21
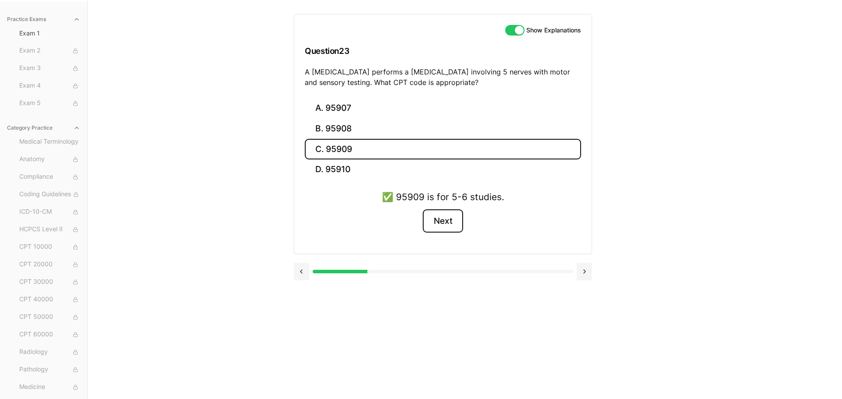
click at [430, 211] on button "Next" at bounding box center [443, 222] width 40 height 24
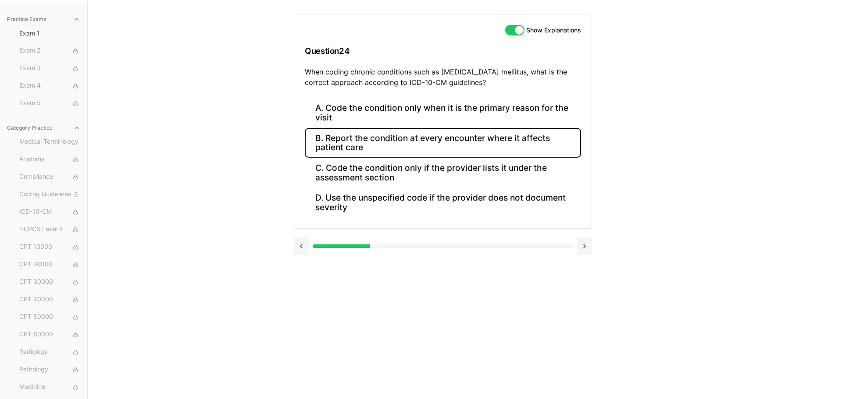
click at [457, 150] on button "B. Report the condition at every encounter where it affects patient care" at bounding box center [443, 143] width 276 height 30
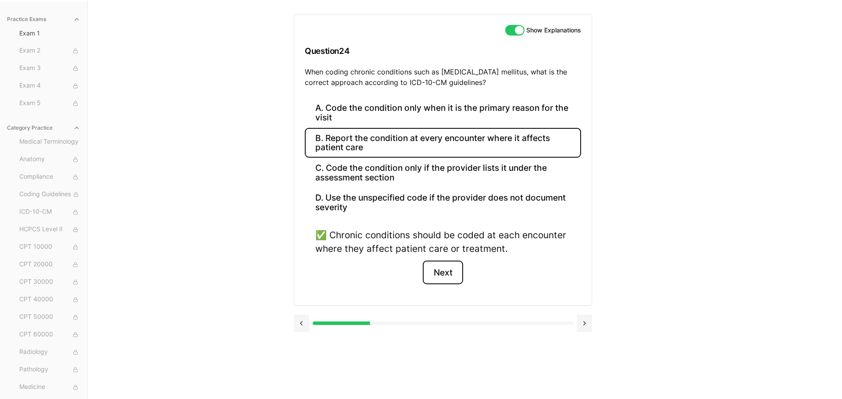
click at [449, 278] on button "Next" at bounding box center [443, 273] width 40 height 24
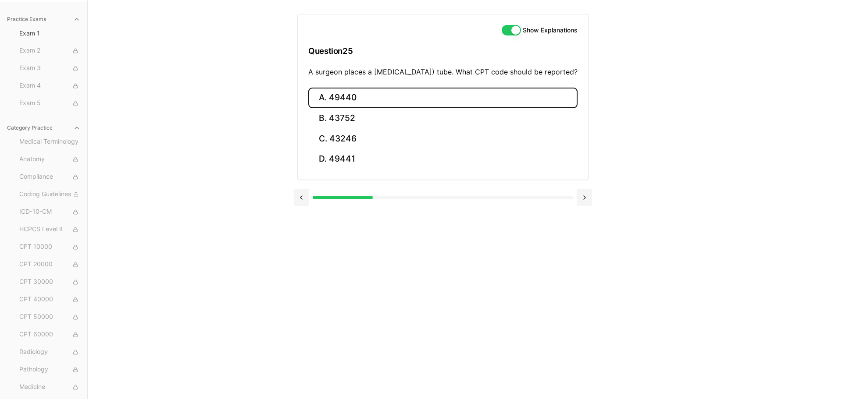
click at [439, 108] on button "A. 49440" at bounding box center [442, 98] width 269 height 21
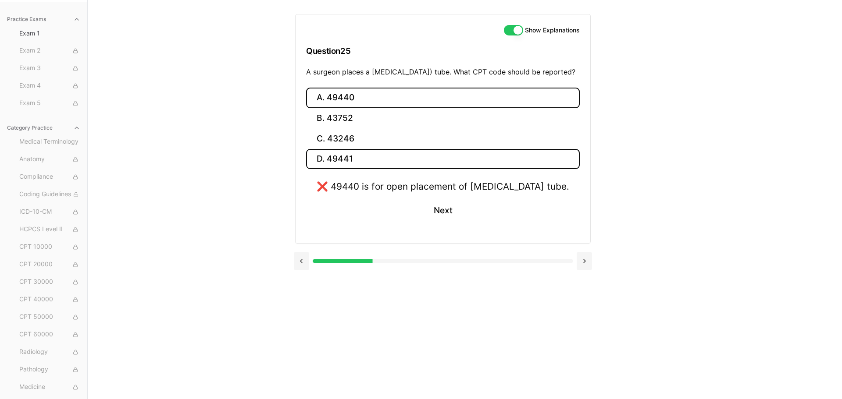
click at [404, 170] on button "D. 49441" at bounding box center [443, 159] width 274 height 21
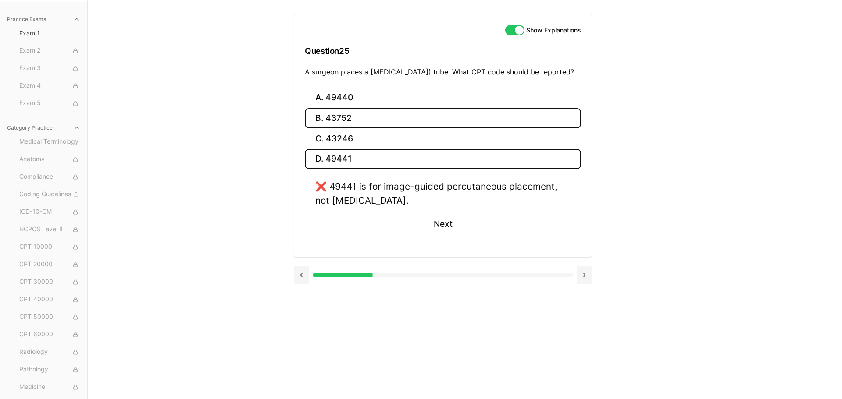
click at [385, 125] on button "B. 43752" at bounding box center [443, 118] width 276 height 21
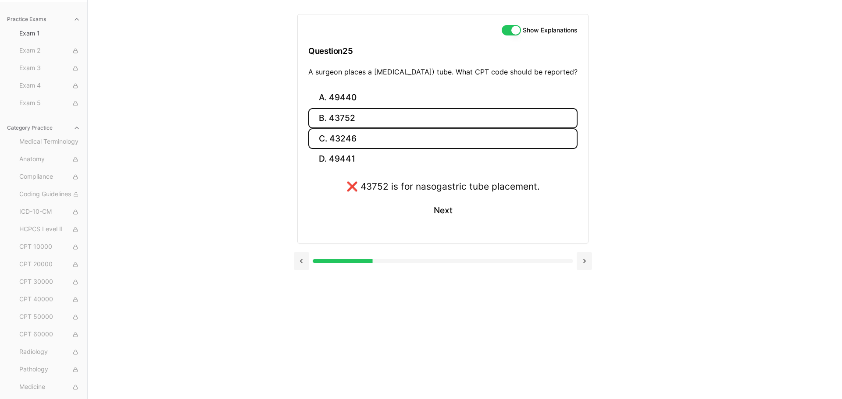
click at [384, 144] on button "C. 43246" at bounding box center [442, 138] width 269 height 21
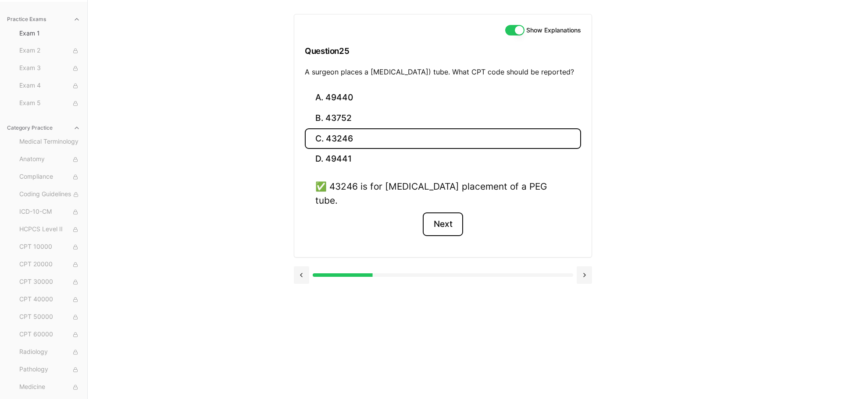
click at [440, 228] on button "Next" at bounding box center [443, 225] width 40 height 24
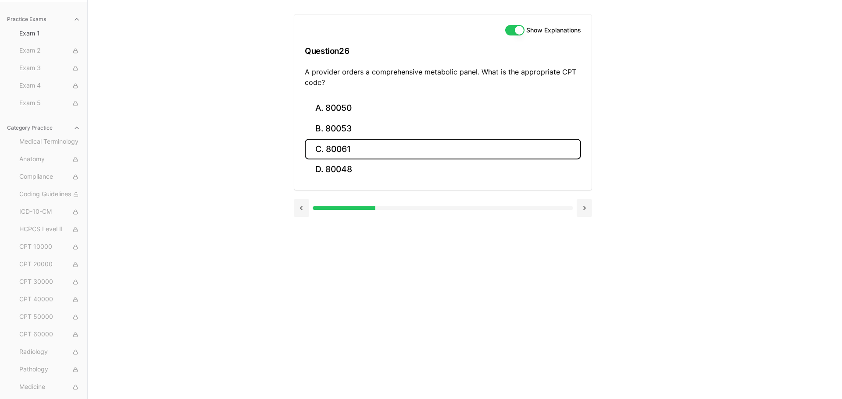
click at [387, 140] on button "C. 80061" at bounding box center [443, 149] width 276 height 21
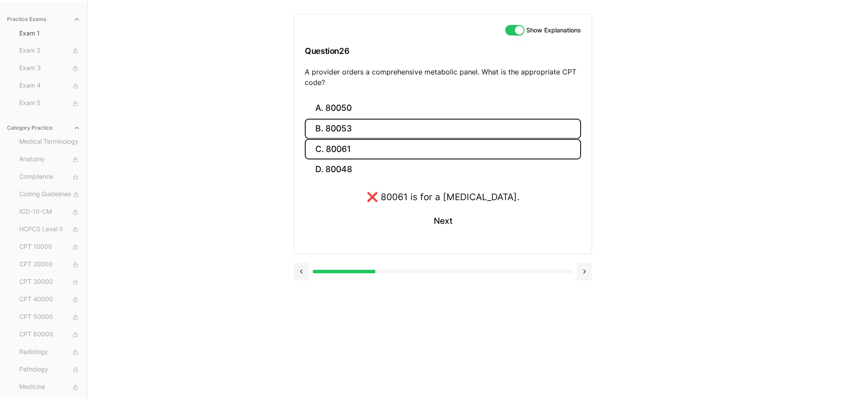
click at [382, 128] on button "B. 80053" at bounding box center [443, 129] width 276 height 21
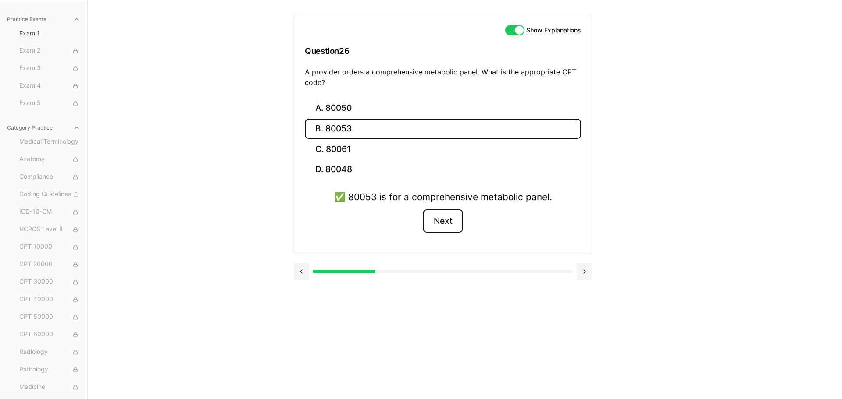
click at [434, 218] on button "Next" at bounding box center [443, 222] width 40 height 24
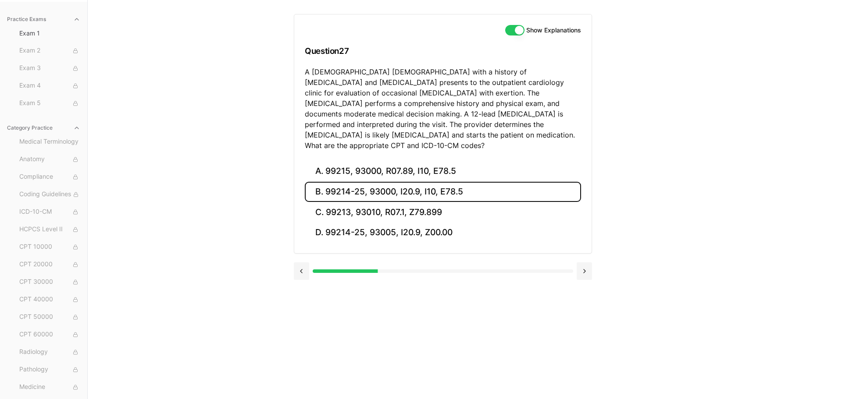
click at [459, 183] on button "B. 99214-25, 93000, I20.9, I10, E78.5" at bounding box center [443, 192] width 276 height 21
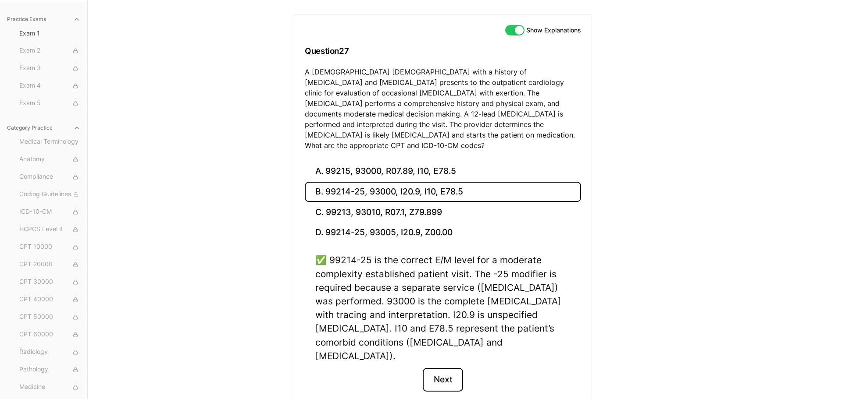
click at [443, 368] on button "Next" at bounding box center [443, 380] width 40 height 24
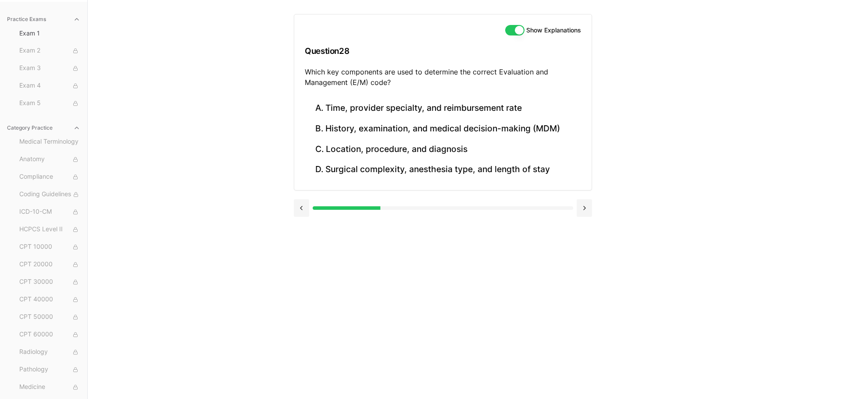
click at [443, 352] on div "Show Explanations Question 28 Which key components are used to determine the co…" at bounding box center [465, 199] width 342 height 399
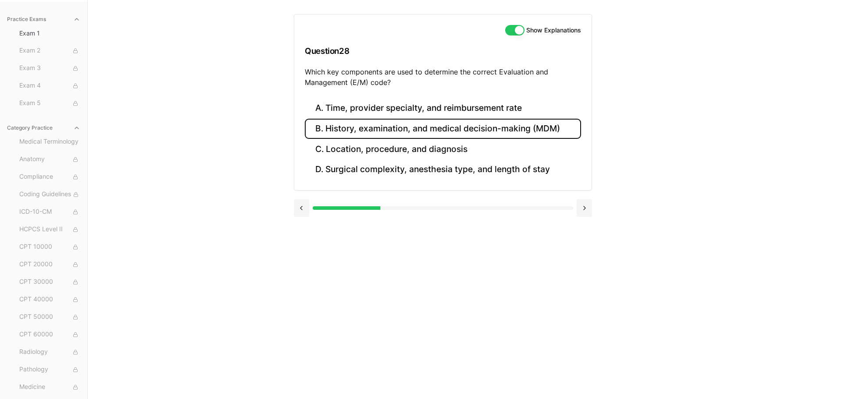
click at [480, 134] on button "B. History, examination, and medical decision-making (MDM)" at bounding box center [443, 129] width 276 height 21
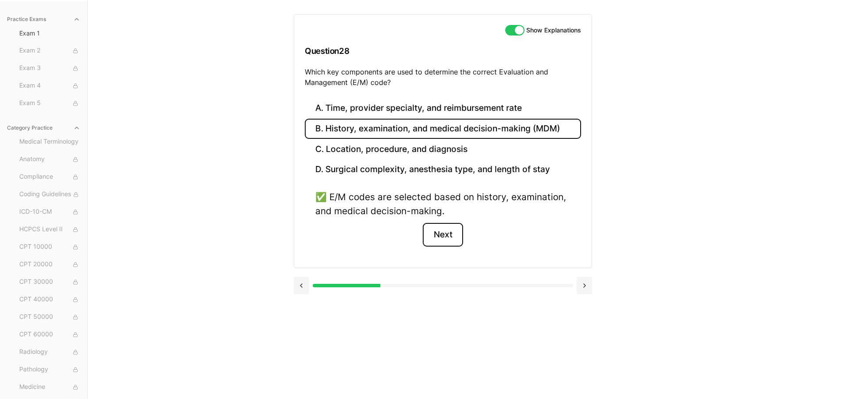
click at [437, 241] on button "Next" at bounding box center [443, 235] width 40 height 24
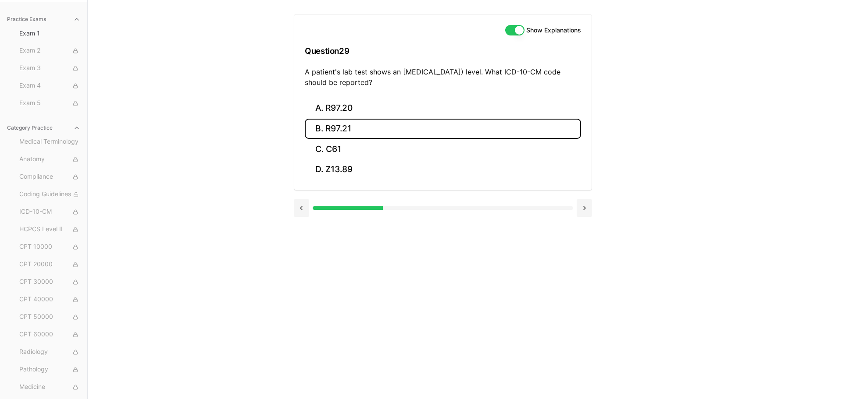
click at [453, 128] on button "B. R97.21" at bounding box center [443, 129] width 276 height 21
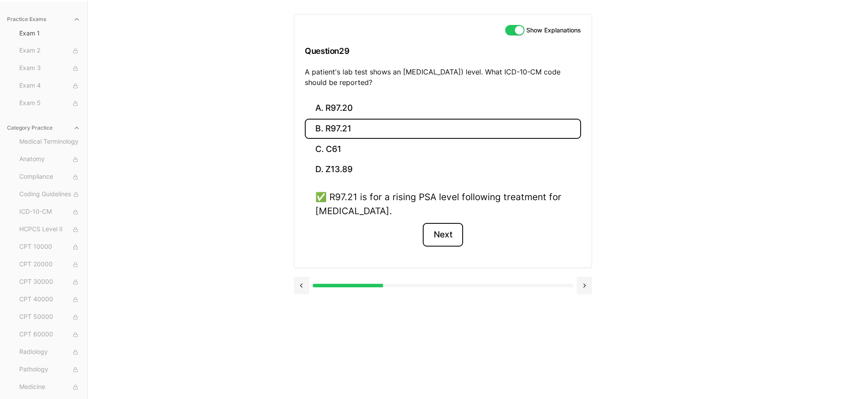
click at [443, 229] on button "Next" at bounding box center [443, 235] width 40 height 24
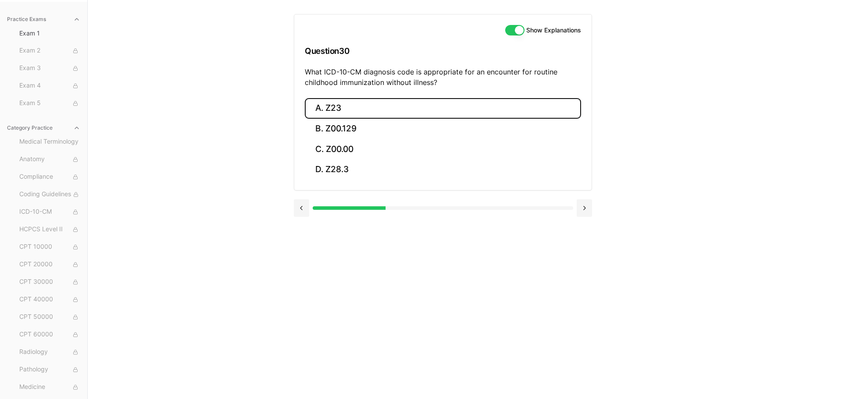
click at [414, 117] on button "A. Z23" at bounding box center [443, 108] width 276 height 21
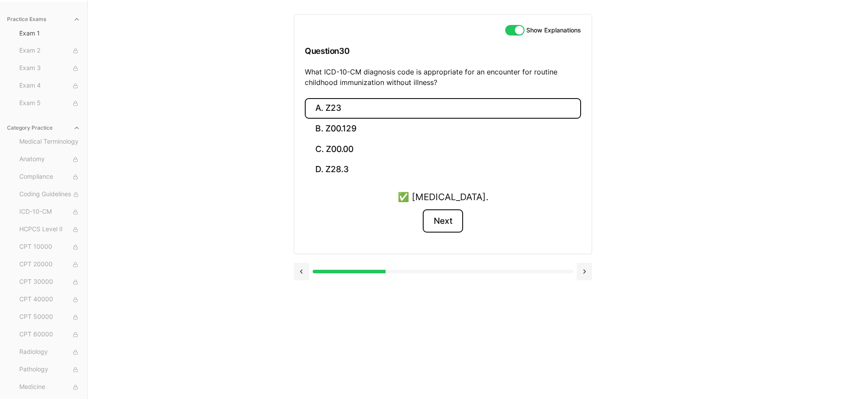
click at [439, 224] on button "Next" at bounding box center [443, 222] width 40 height 24
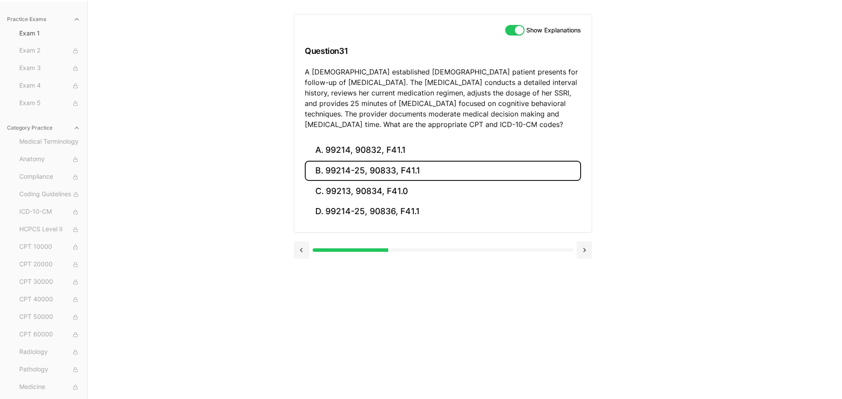
click at [443, 173] on button "B. 99214-25, 90833, F41.1" at bounding box center [443, 171] width 276 height 21
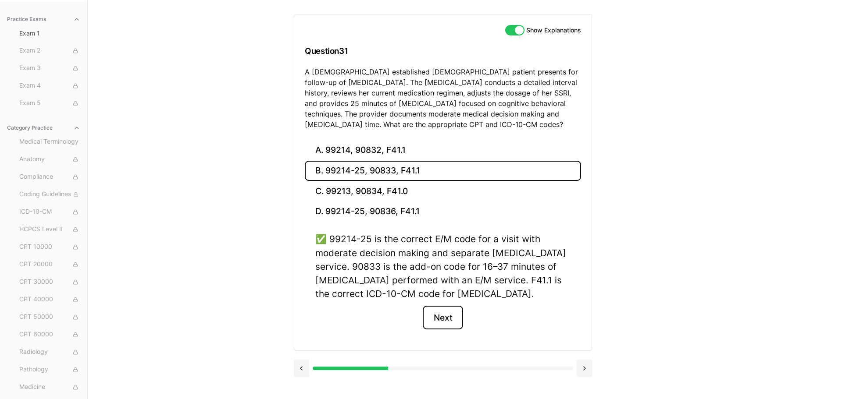
click at [443, 328] on button "Next" at bounding box center [443, 318] width 40 height 24
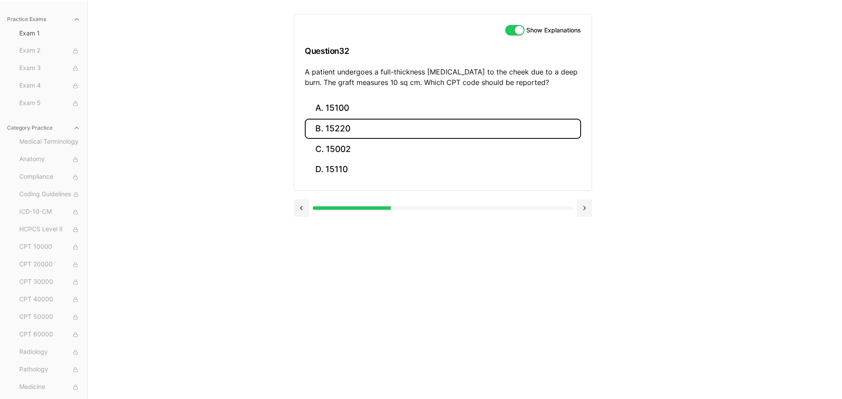
click at [429, 122] on button "B. 15220" at bounding box center [443, 129] width 276 height 21
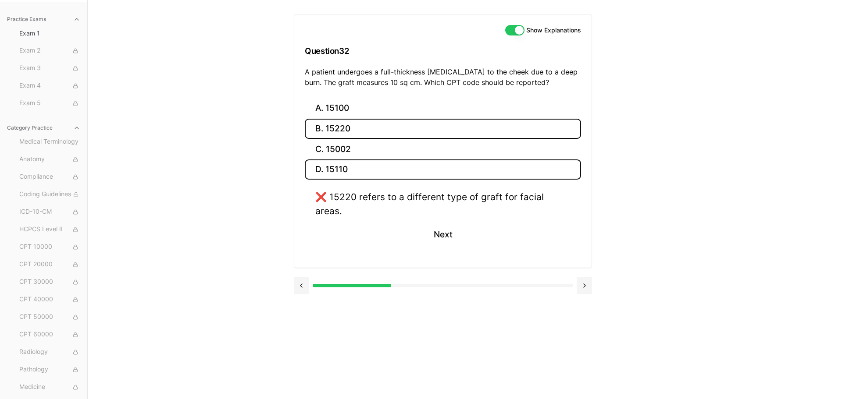
click at [424, 168] on button "D. 15110" at bounding box center [443, 170] width 276 height 21
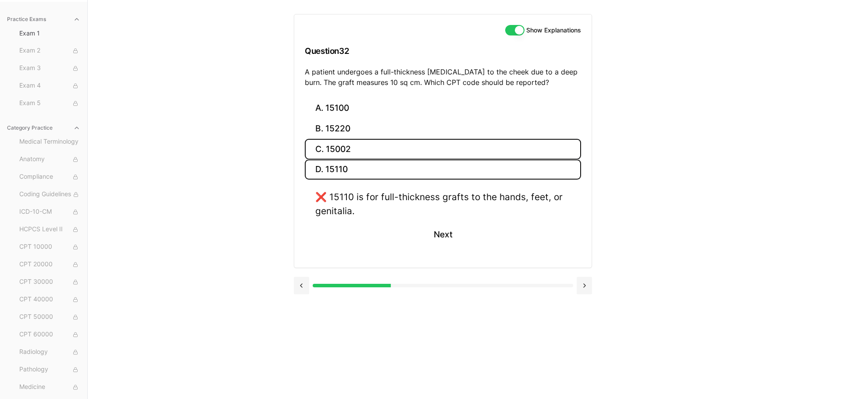
click at [414, 149] on button "C. 15002" at bounding box center [443, 149] width 276 height 21
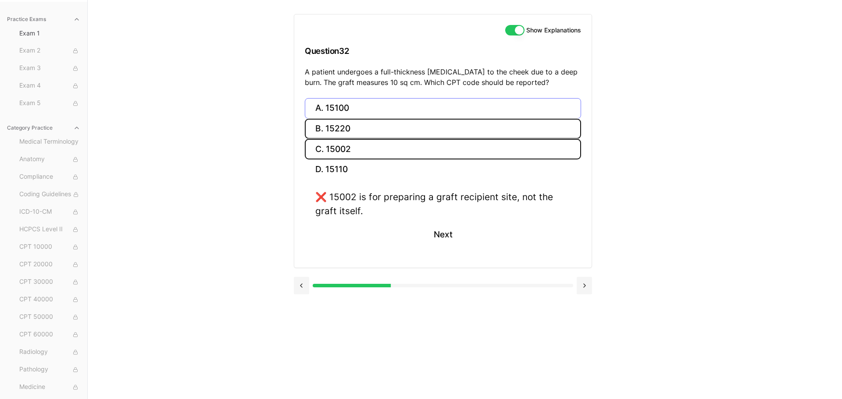
drag, startPoint x: 412, startPoint y: 124, endPoint x: 408, endPoint y: 111, distance: 13.6
click at [408, 111] on div "A. 15100 B. 15220 C. 15002 D. 15110" at bounding box center [443, 139] width 276 height 82
click at [408, 111] on button "A. 15100" at bounding box center [443, 108] width 276 height 21
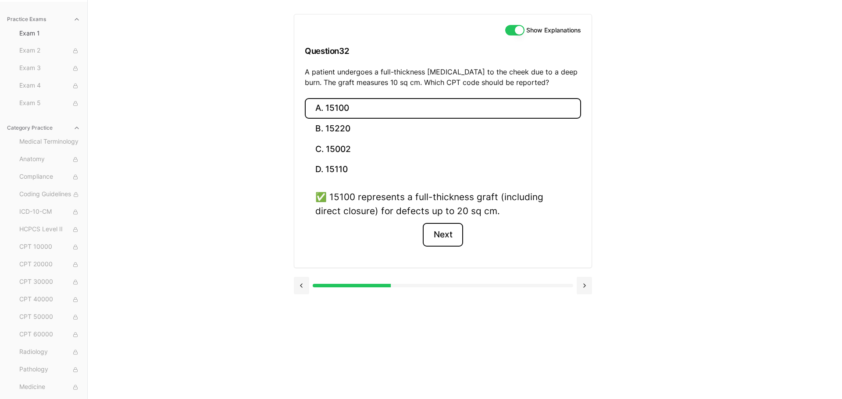
click at [449, 242] on button "Next" at bounding box center [443, 235] width 40 height 24
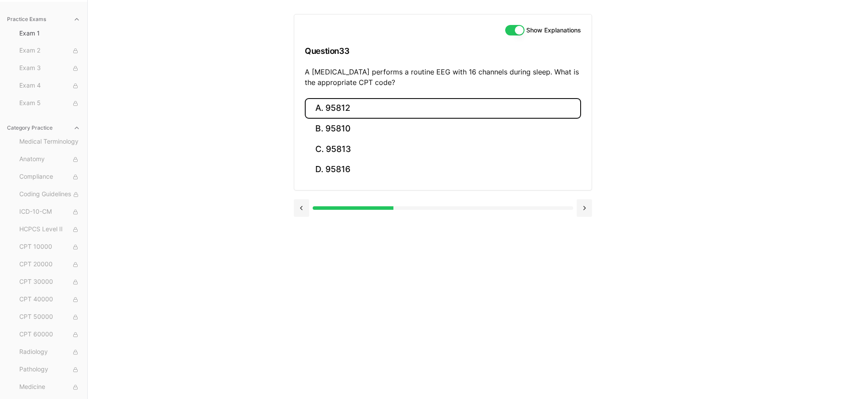
click at [376, 103] on button "A. 95812" at bounding box center [443, 108] width 276 height 21
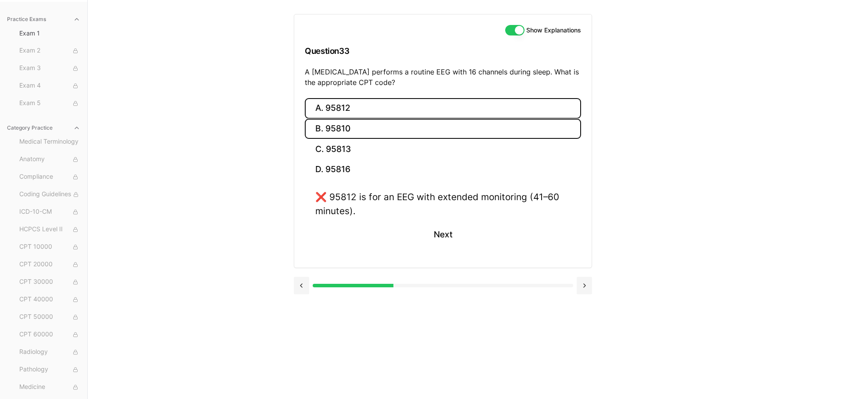
click at [381, 123] on button "B. 95810" at bounding box center [443, 129] width 276 height 21
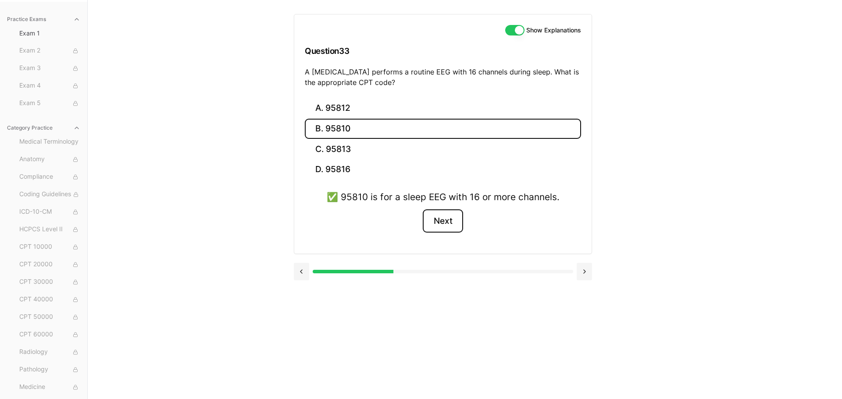
click at [445, 230] on button "Next" at bounding box center [443, 222] width 40 height 24
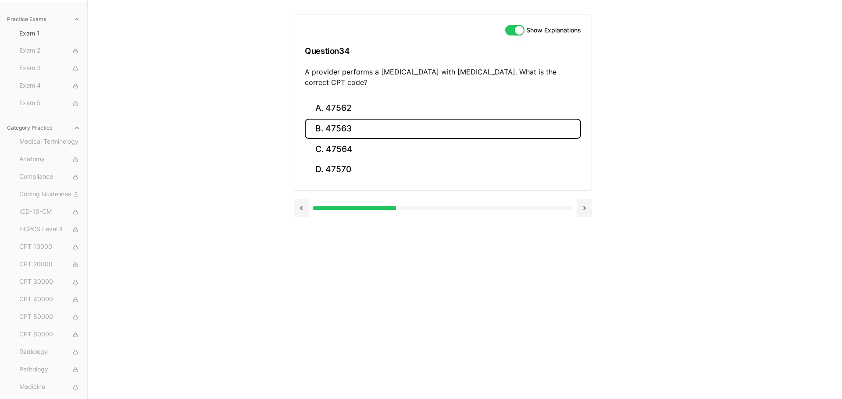
click at [365, 122] on button "B. 47563" at bounding box center [443, 129] width 276 height 21
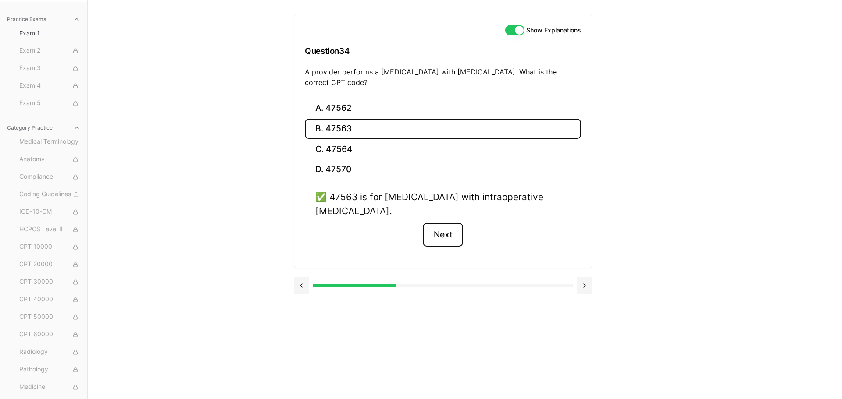
click at [453, 235] on button "Next" at bounding box center [443, 235] width 40 height 24
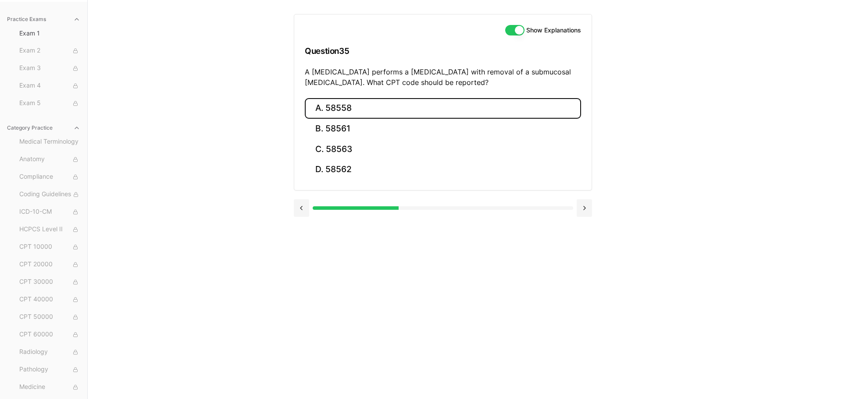
click at [558, 109] on button "A. 58558" at bounding box center [443, 108] width 276 height 21
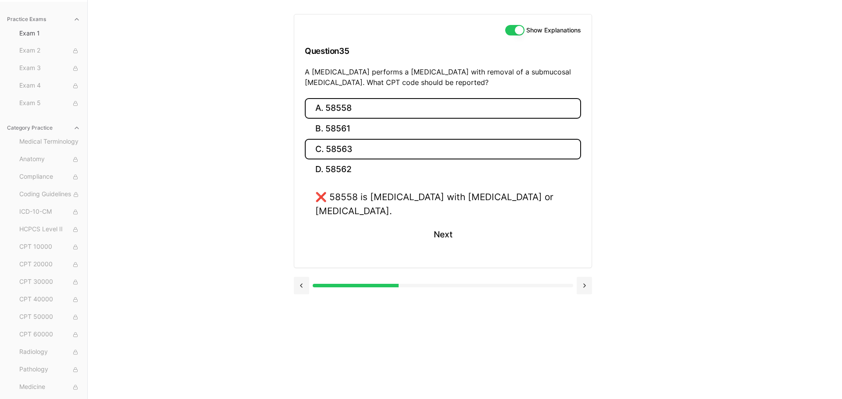
click at [437, 142] on button "C. 58563" at bounding box center [443, 149] width 276 height 21
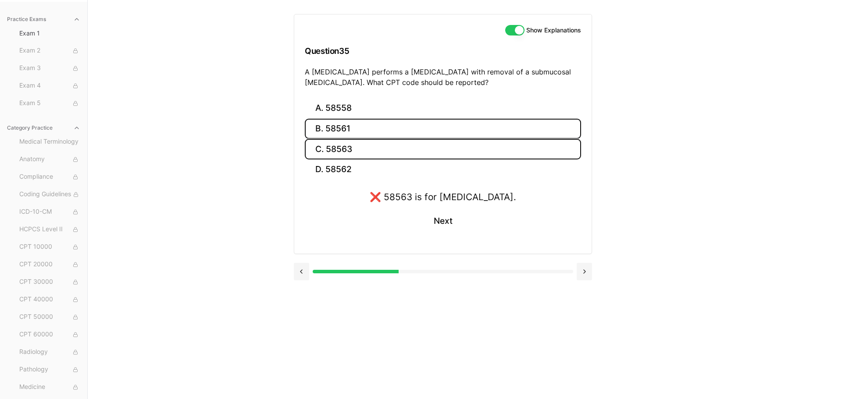
click at [430, 130] on button "B. 58561" at bounding box center [443, 129] width 276 height 21
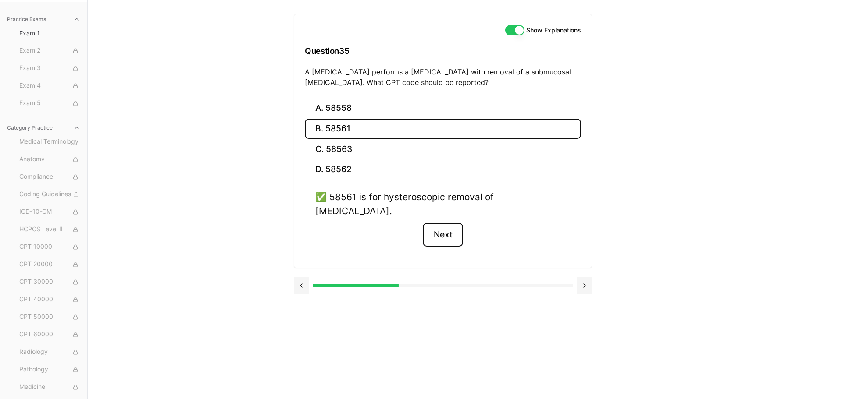
click at [442, 223] on button "Next" at bounding box center [443, 235] width 40 height 24
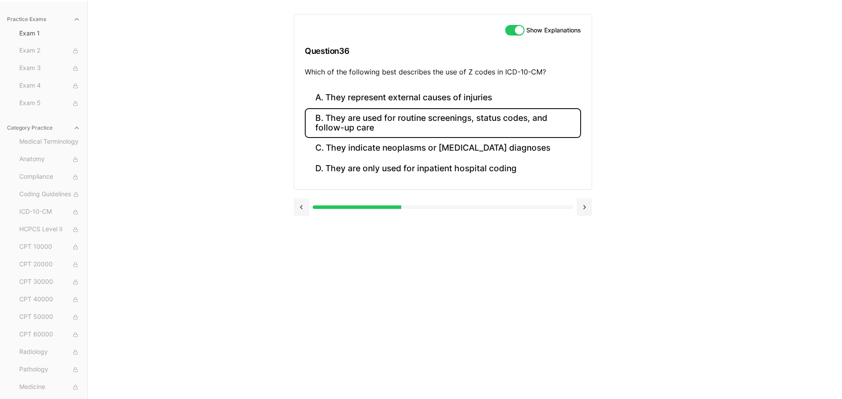
click at [491, 124] on button "B. They are used for routine screenings, status codes, and follow-up care" at bounding box center [443, 123] width 276 height 30
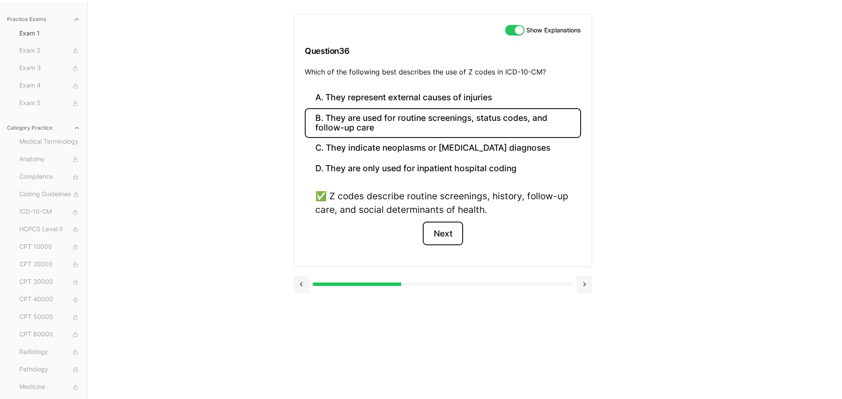
click at [443, 228] on button "Next" at bounding box center [443, 234] width 40 height 24
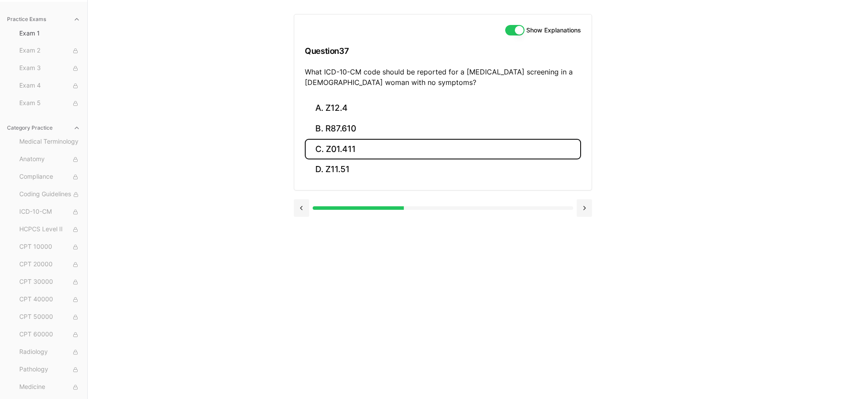
click at [386, 147] on button "C. Z01.411" at bounding box center [443, 149] width 276 height 21
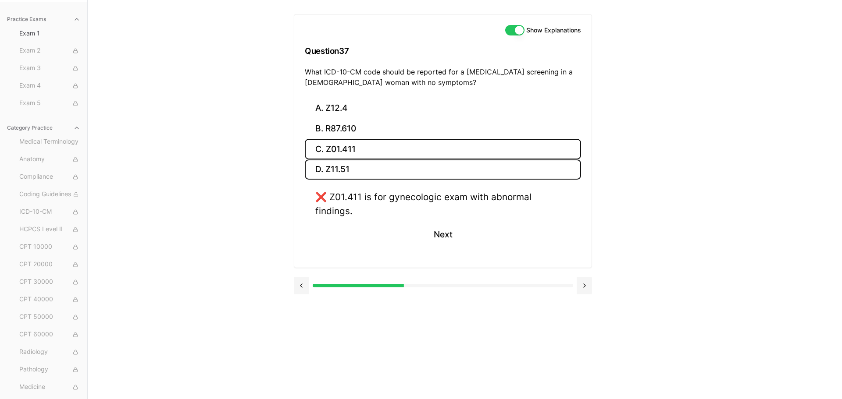
click at [390, 164] on button "D. Z11.51" at bounding box center [443, 170] width 276 height 21
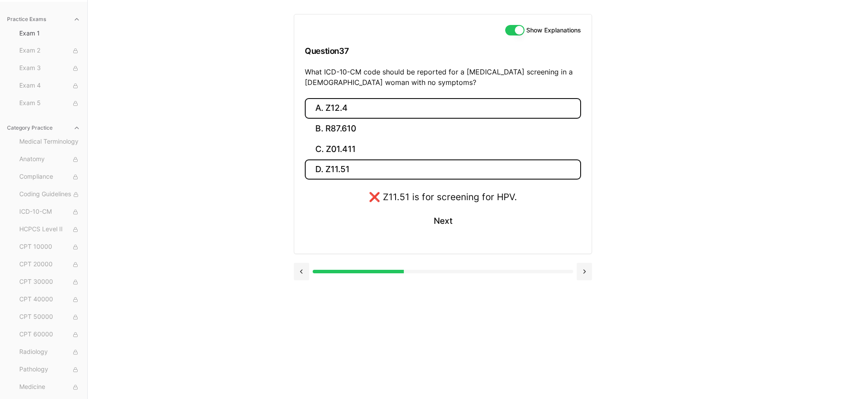
click at [378, 104] on button "A. Z12.4" at bounding box center [443, 108] width 276 height 21
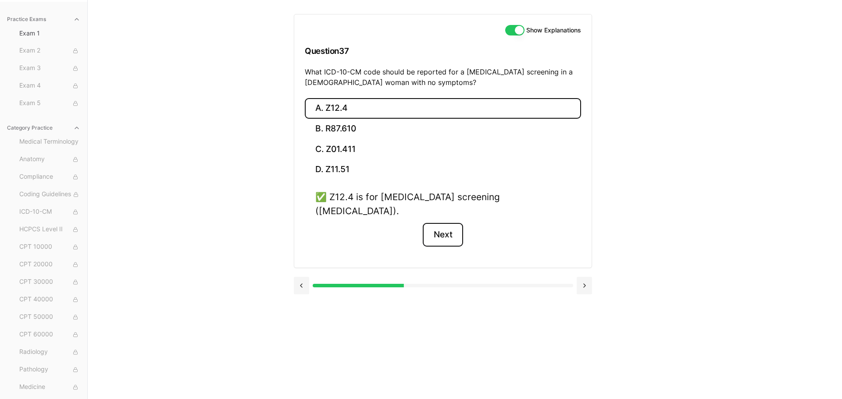
click at [444, 229] on button "Next" at bounding box center [443, 235] width 40 height 24
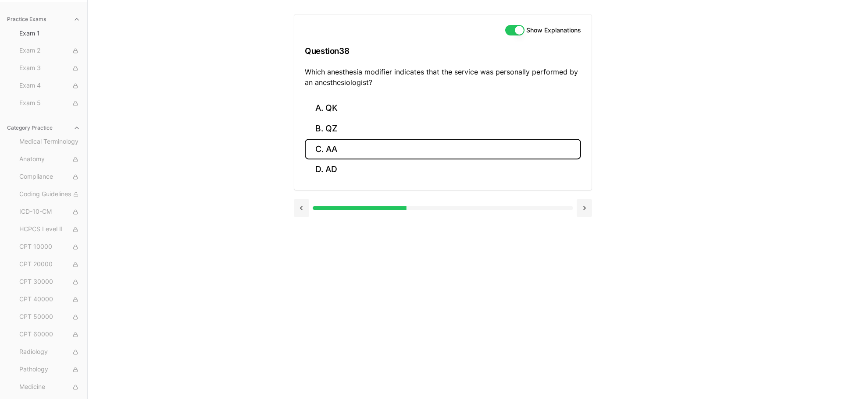
click at [447, 157] on button "C. AA" at bounding box center [443, 149] width 276 height 21
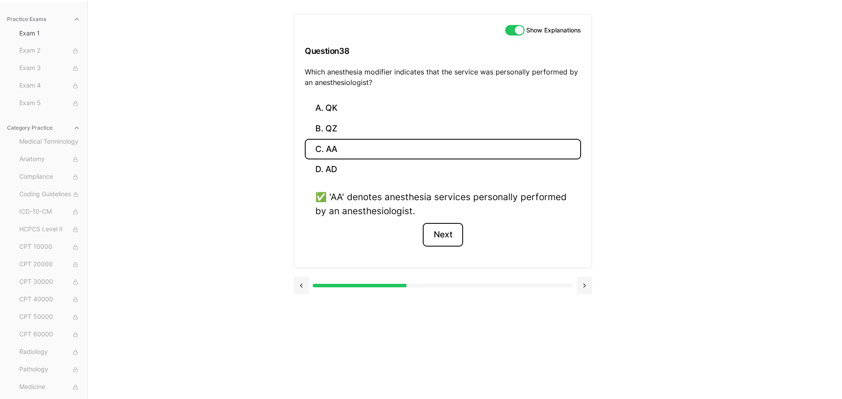
click at [439, 236] on button "Next" at bounding box center [443, 235] width 40 height 24
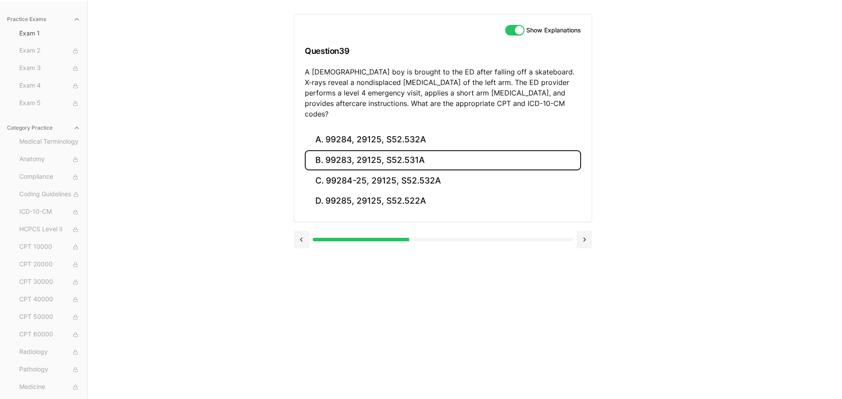
click at [445, 150] on button "B. 99283, 29125, S52.531A" at bounding box center [443, 160] width 276 height 21
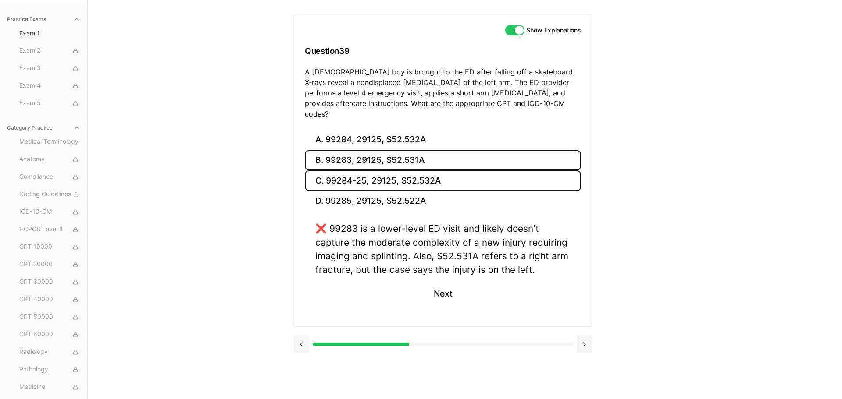
click at [445, 171] on button "C. 99284-25, 29125, S52.532A" at bounding box center [443, 181] width 276 height 21
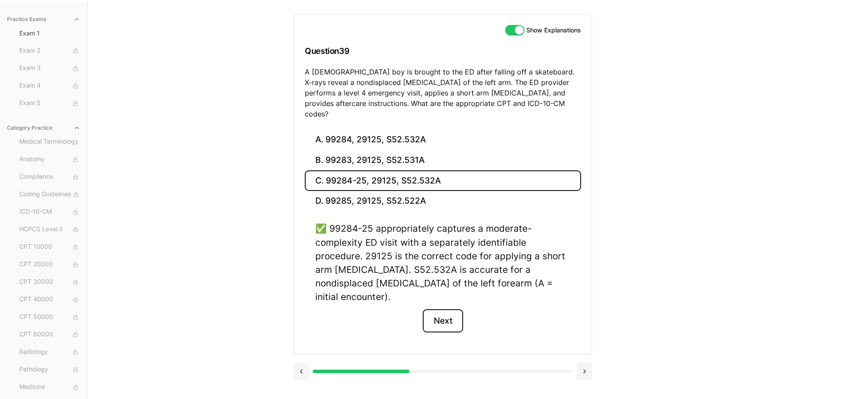
click at [447, 309] on button "Next" at bounding box center [443, 321] width 40 height 24
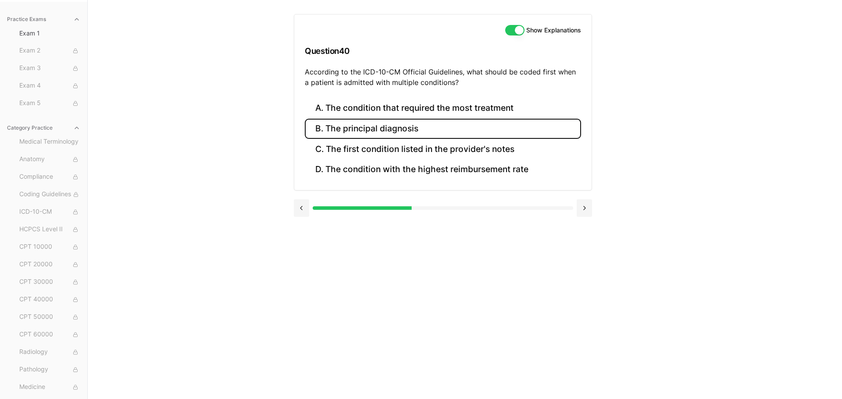
click at [444, 124] on button "B. The principal diagnosis" at bounding box center [443, 129] width 276 height 21
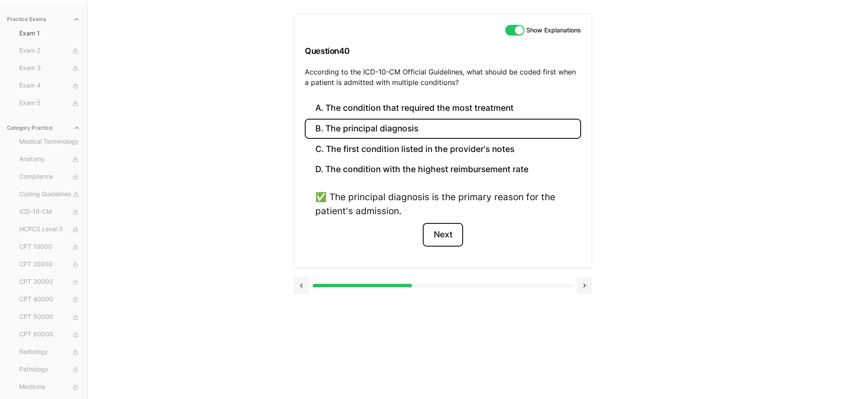
click at [444, 231] on button "Next" at bounding box center [443, 235] width 40 height 24
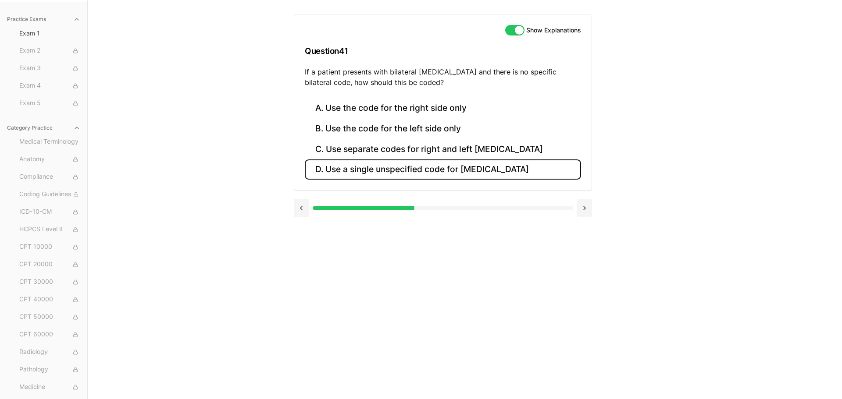
click at [455, 175] on button "D. Use a single unspecified code for [MEDICAL_DATA]" at bounding box center [443, 170] width 276 height 21
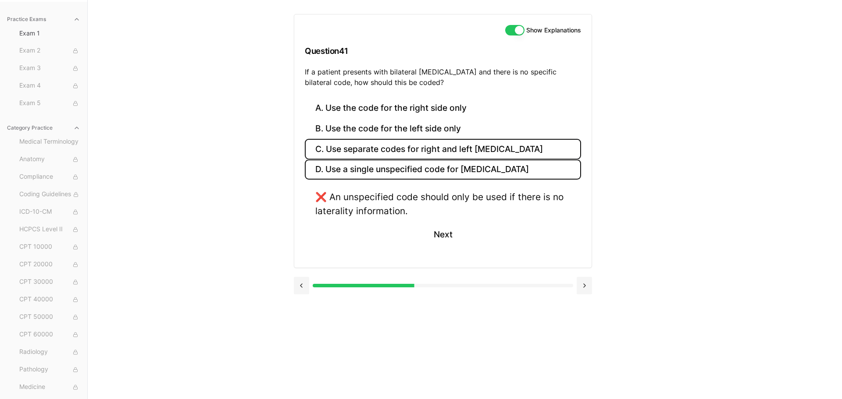
click at [463, 147] on button "C. Use separate codes for right and left [MEDICAL_DATA]" at bounding box center [443, 149] width 276 height 21
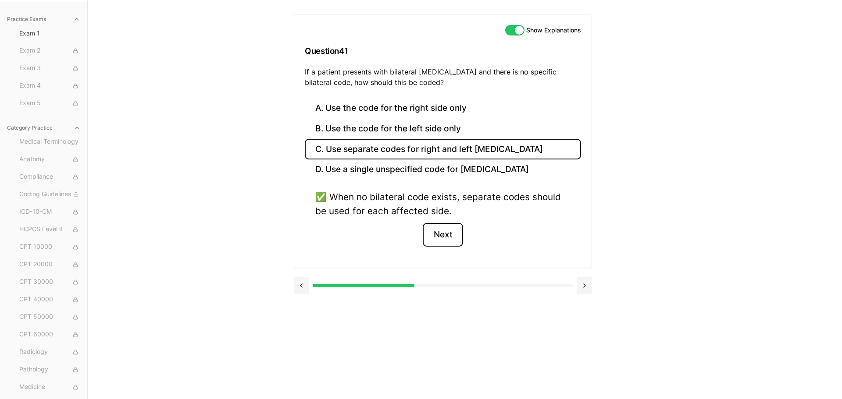
click at [453, 239] on button "Next" at bounding box center [443, 235] width 40 height 24
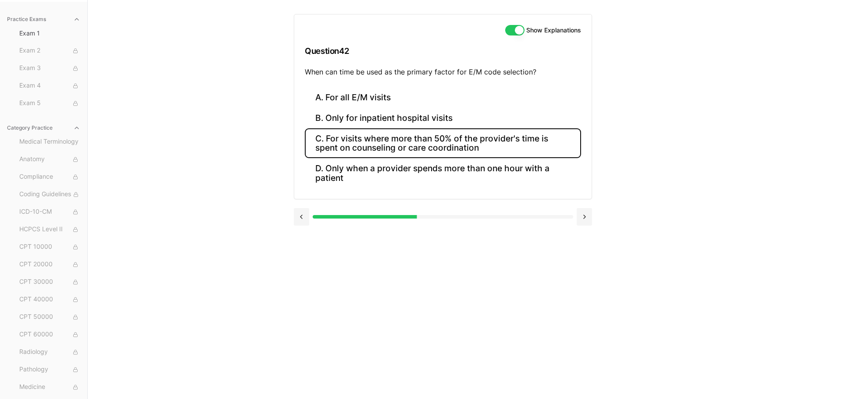
click at [410, 147] on button "C. For visits where more than 50% of the provider's time is spent on counseling…" at bounding box center [443, 143] width 276 height 30
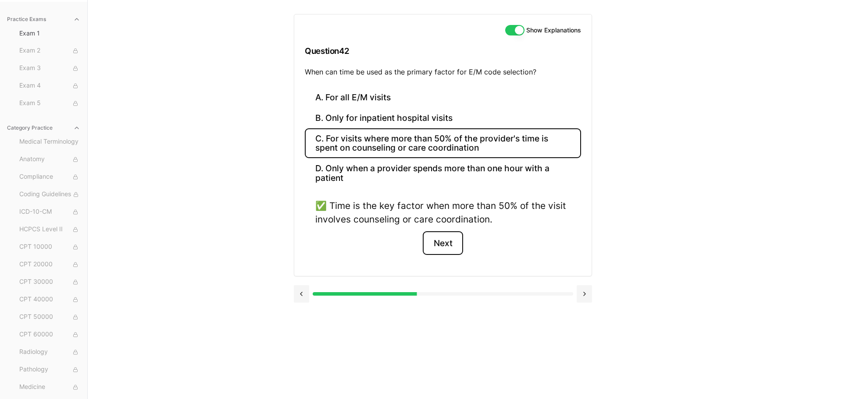
click at [445, 238] on button "Next" at bounding box center [443, 243] width 40 height 24
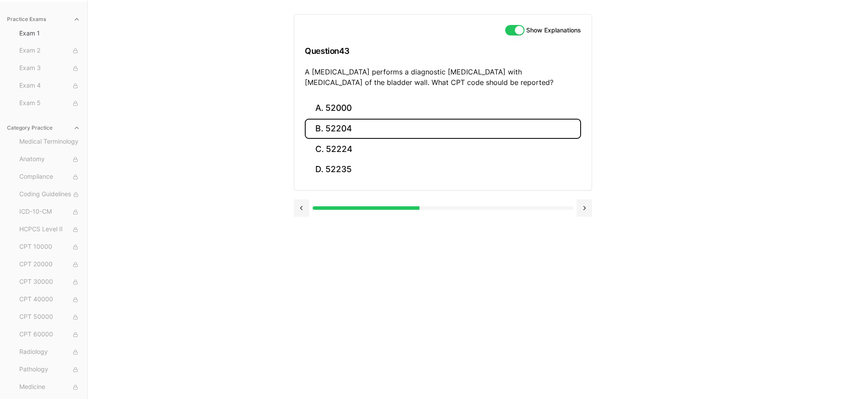
click at [381, 119] on button "B. 52204" at bounding box center [443, 129] width 276 height 21
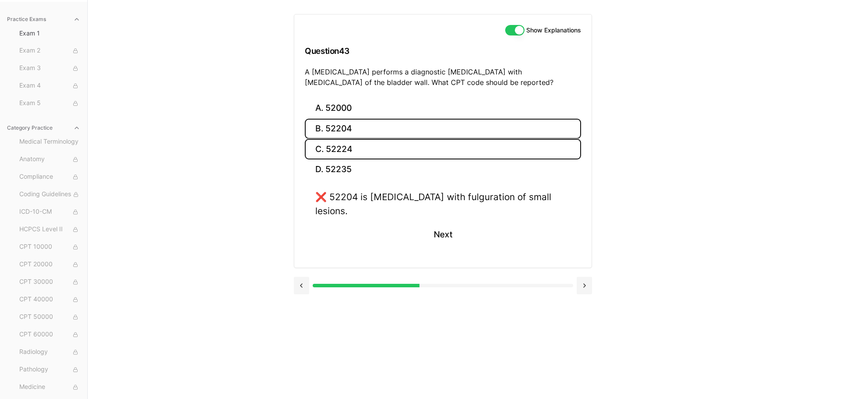
click at [366, 156] on button "C. 52224" at bounding box center [443, 149] width 276 height 21
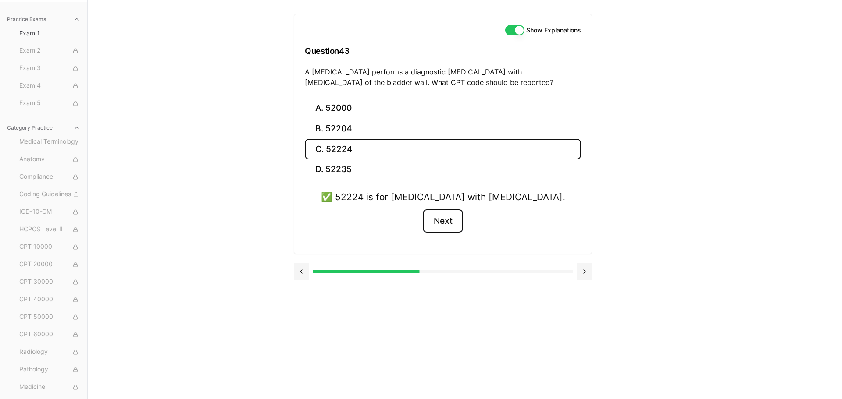
click at [440, 224] on button "Next" at bounding box center [443, 222] width 40 height 24
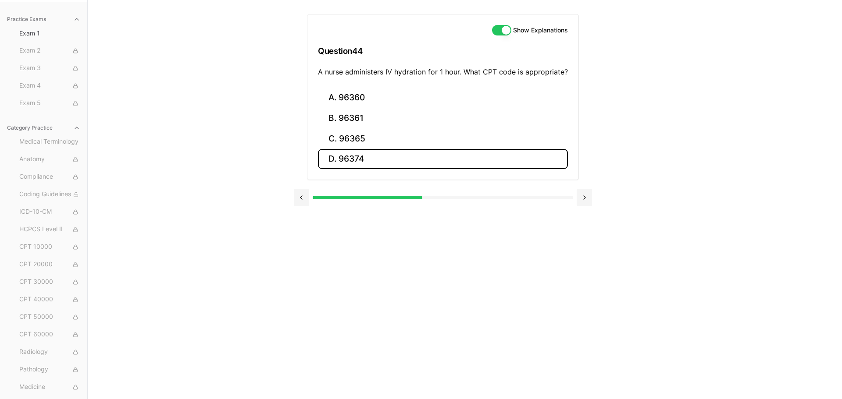
click at [401, 164] on button "D. 96374" at bounding box center [443, 159] width 250 height 21
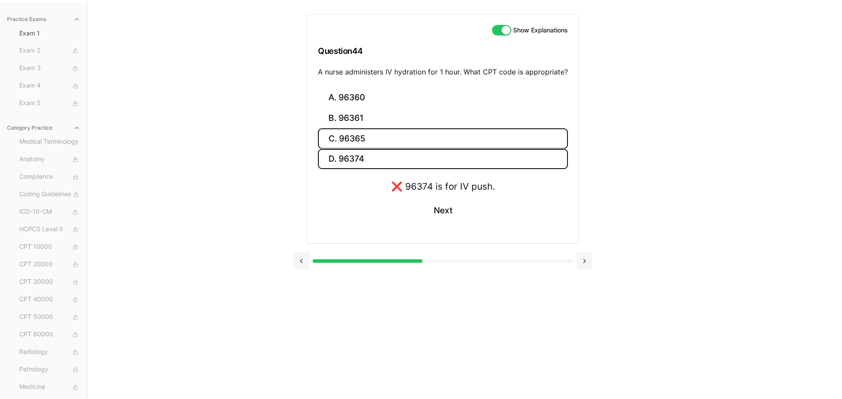
click at [394, 143] on button "C. 96365" at bounding box center [443, 138] width 250 height 21
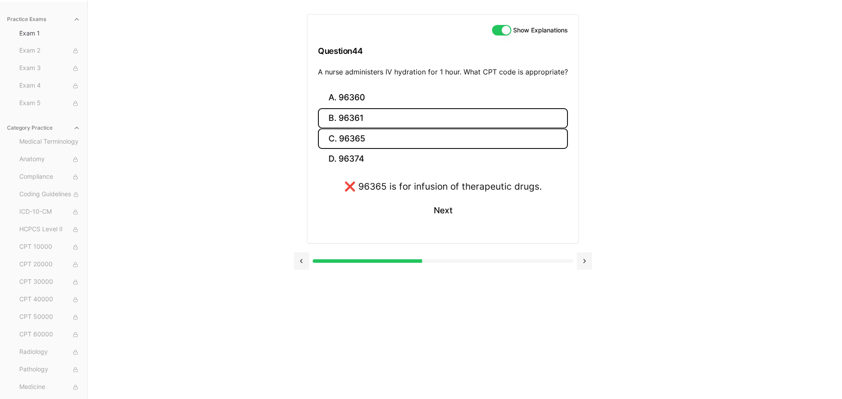
click at [390, 128] on button "B. 96361" at bounding box center [443, 118] width 250 height 21
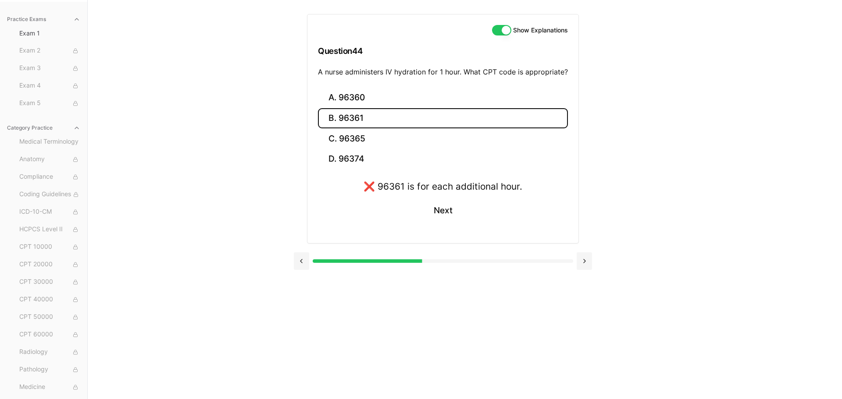
click at [388, 119] on button "B. 96361" at bounding box center [443, 118] width 250 height 21
click at [386, 111] on button "B. 96361" at bounding box center [443, 118] width 250 height 21
click at [385, 105] on button "A. 96360" at bounding box center [443, 98] width 250 height 21
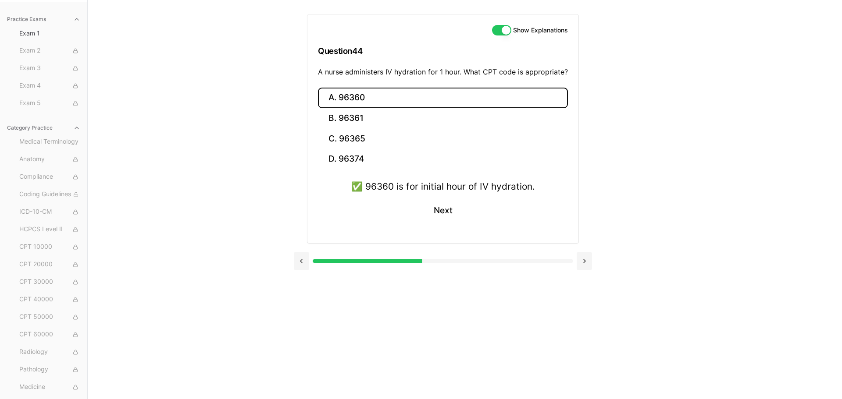
click at [385, 105] on button "A. 96360" at bounding box center [443, 98] width 250 height 21
click at [432, 206] on button "Next" at bounding box center [443, 211] width 40 height 24
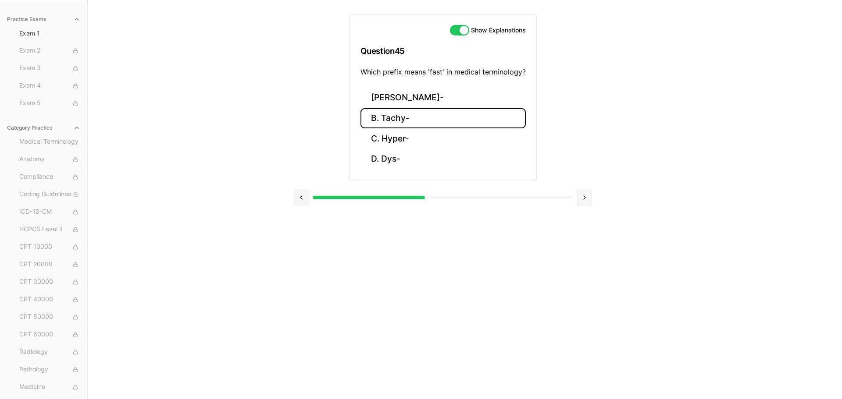
click at [412, 121] on button "B. Tachy-" at bounding box center [442, 118] width 165 height 21
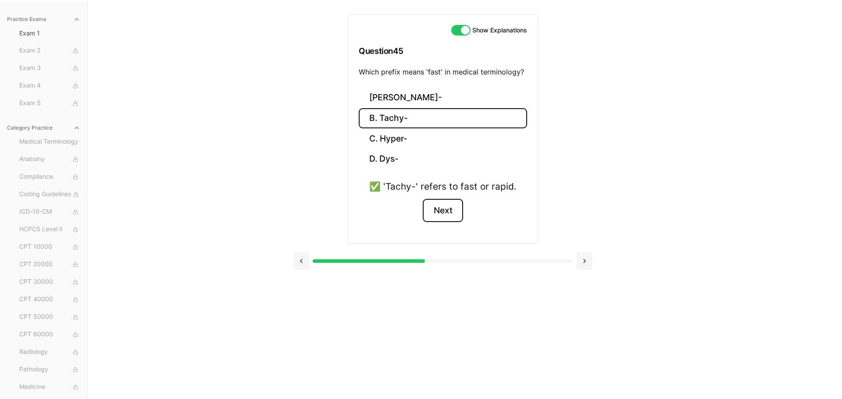
click at [448, 206] on button "Next" at bounding box center [443, 211] width 40 height 24
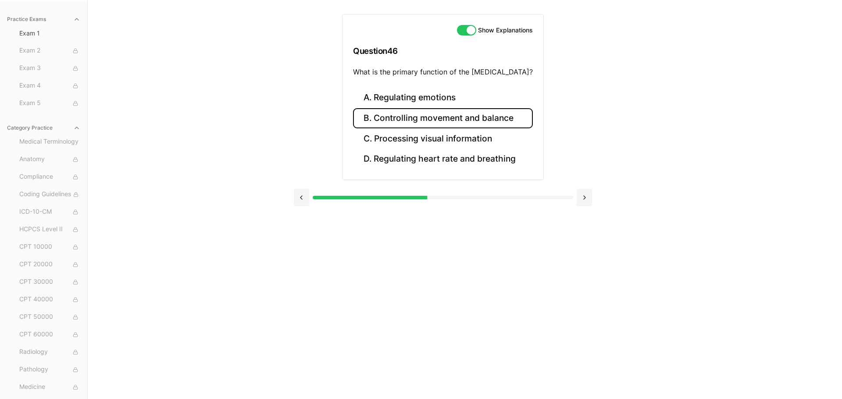
click at [442, 124] on button "B. Controlling movement and balance" at bounding box center [443, 118] width 180 height 21
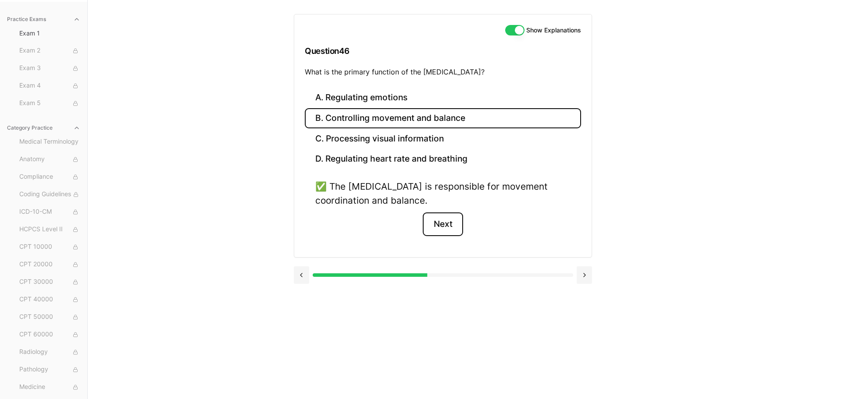
click at [439, 226] on button "Next" at bounding box center [443, 225] width 40 height 24
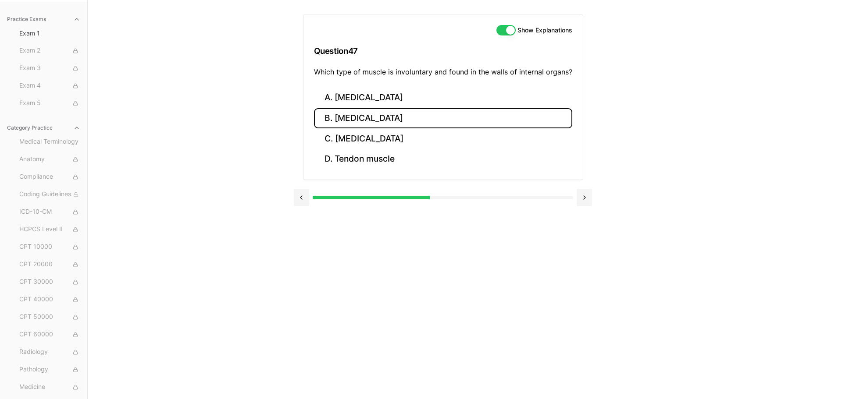
click at [381, 124] on button "B. [MEDICAL_DATA]" at bounding box center [443, 118] width 258 height 21
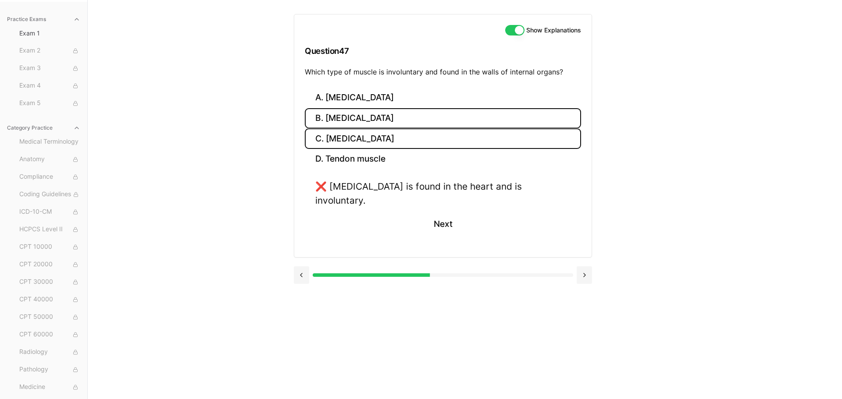
click at [370, 148] on button "C. [MEDICAL_DATA]" at bounding box center [443, 138] width 276 height 21
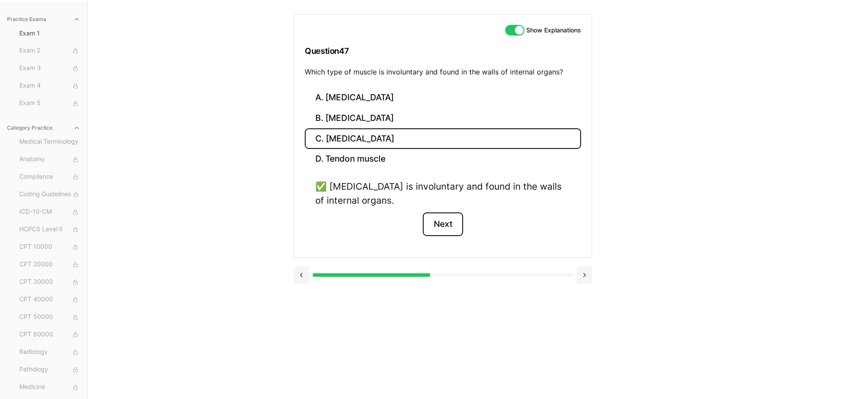
click at [448, 221] on button "Next" at bounding box center [443, 225] width 40 height 24
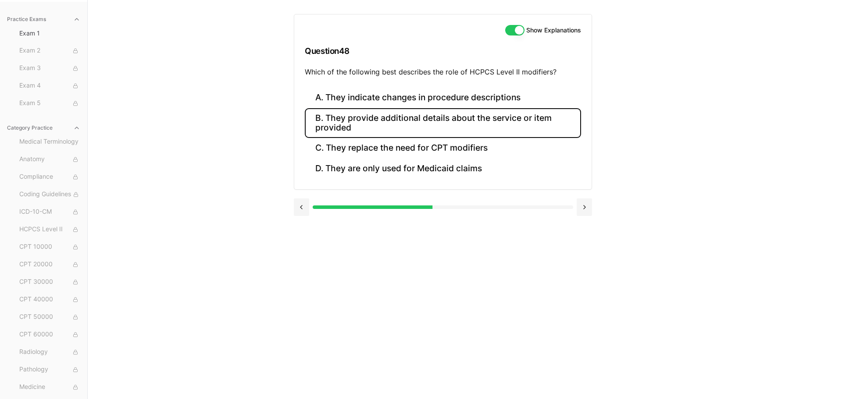
click at [439, 112] on button "B. They provide additional details about the service or item provided" at bounding box center [443, 123] width 276 height 30
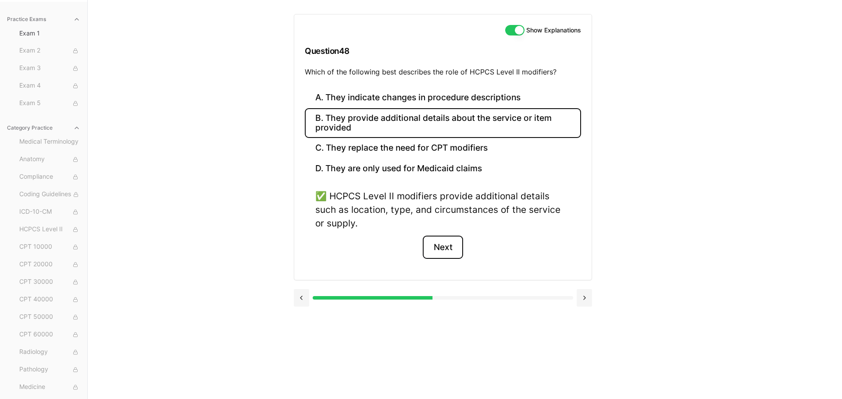
click at [437, 252] on button "Next" at bounding box center [443, 248] width 40 height 24
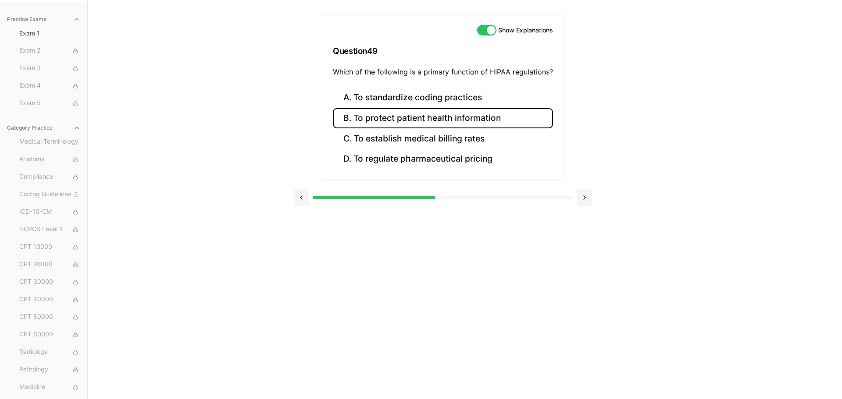
click at [442, 118] on button "B. To protect patient health information" at bounding box center [443, 118] width 220 height 21
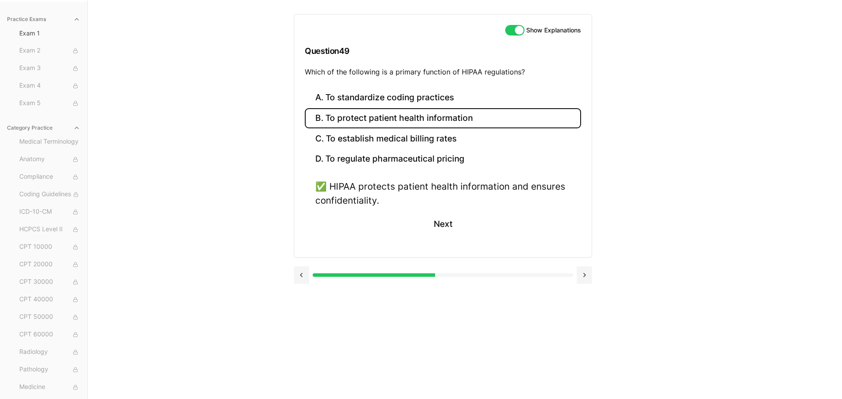
click at [451, 210] on div "✅ HIPAA protects patient health information and ensures confidentiality. Next" at bounding box center [443, 213] width 276 height 67
click at [447, 230] on button "Next" at bounding box center [443, 225] width 40 height 24
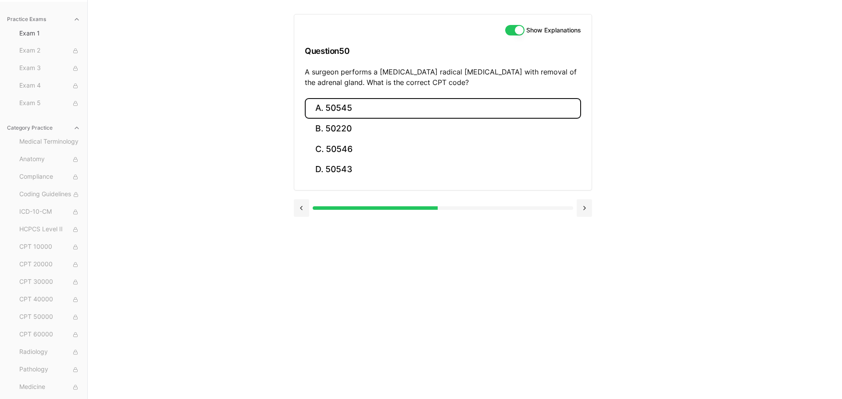
click at [364, 98] on button "A. 50545" at bounding box center [443, 108] width 276 height 21
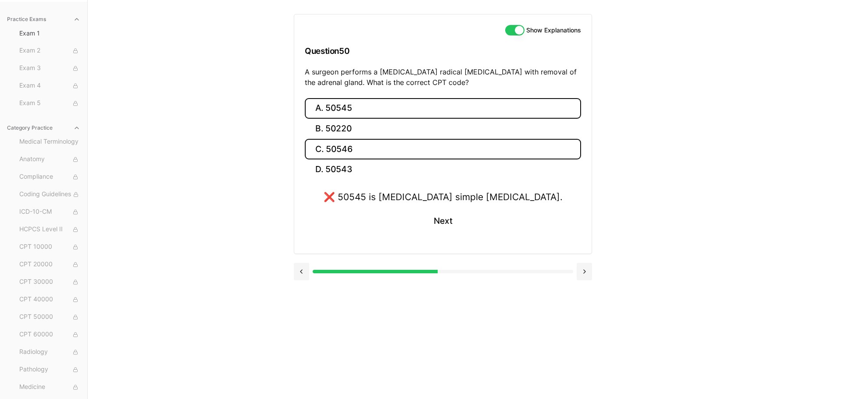
click at [360, 158] on button "C. 50546" at bounding box center [443, 149] width 276 height 21
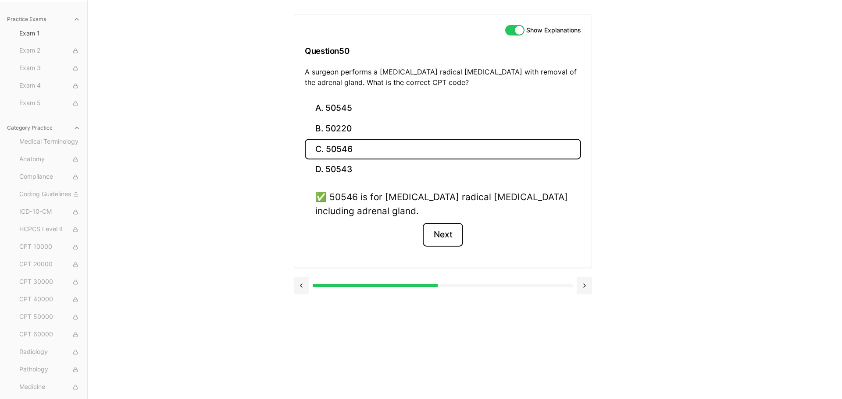
click at [434, 242] on button "Next" at bounding box center [443, 235] width 40 height 24
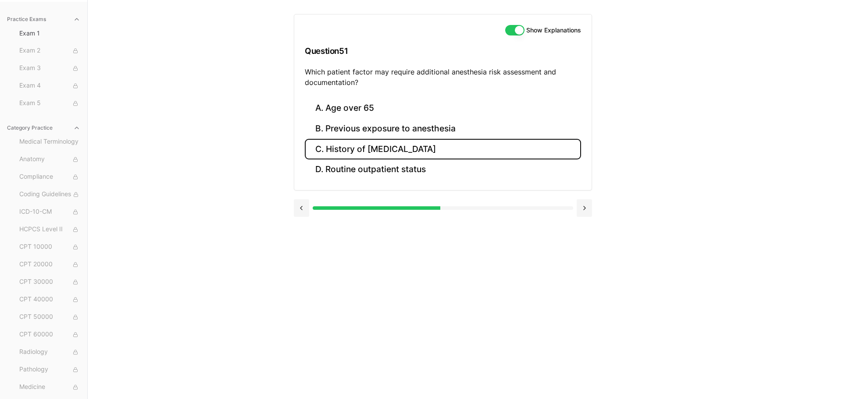
click at [377, 142] on button "C. History of [MEDICAL_DATA]" at bounding box center [443, 149] width 276 height 21
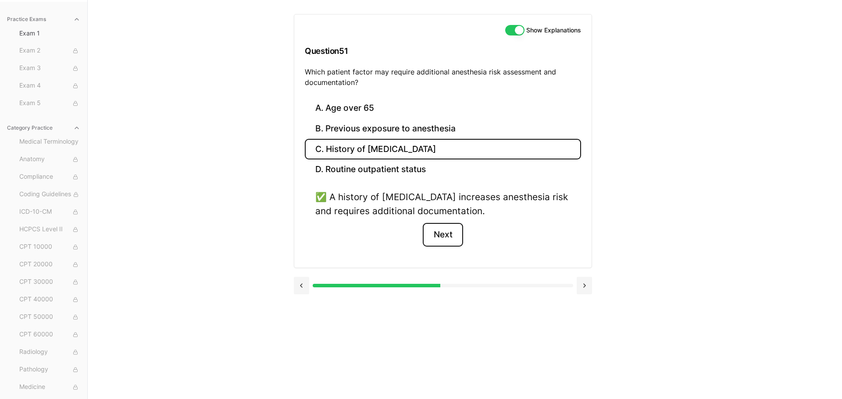
click at [443, 235] on button "Next" at bounding box center [443, 235] width 40 height 24
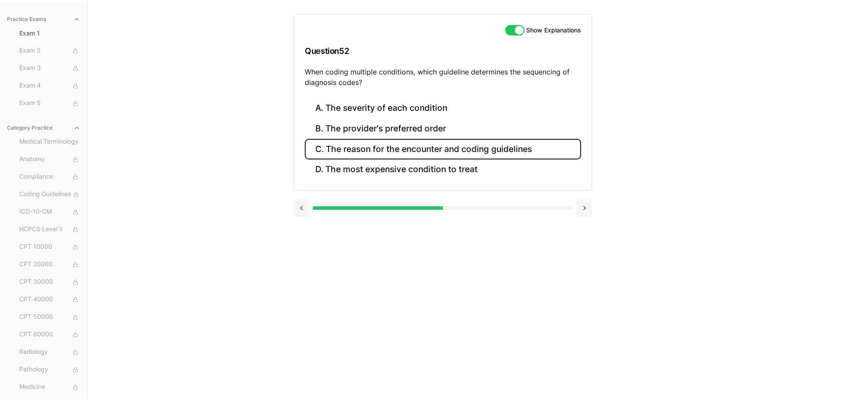
click at [446, 152] on button "C. The reason for the encounter and coding guidelines" at bounding box center [443, 149] width 276 height 21
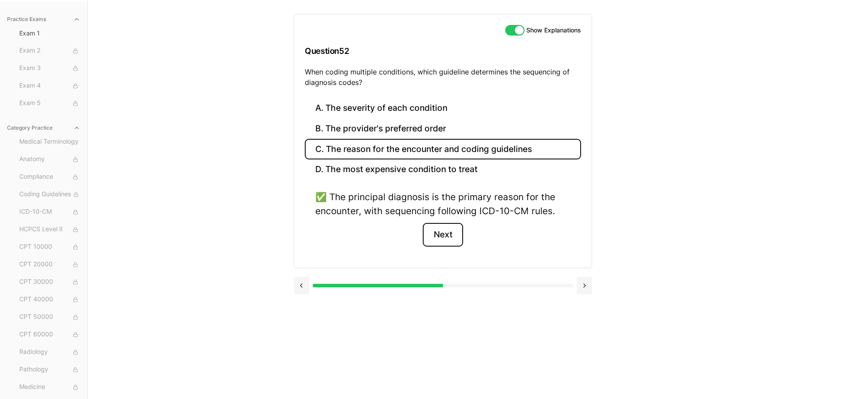
click at [436, 240] on button "Next" at bounding box center [443, 235] width 40 height 24
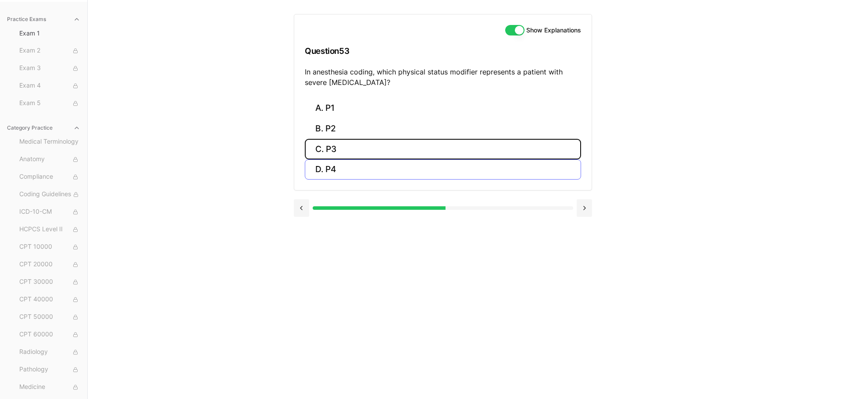
drag, startPoint x: 371, startPoint y: 156, endPoint x: 372, endPoint y: 166, distance: 10.1
click at [372, 166] on div "A. P1 B. P2 C. P3 D. P4" at bounding box center [443, 139] width 276 height 82
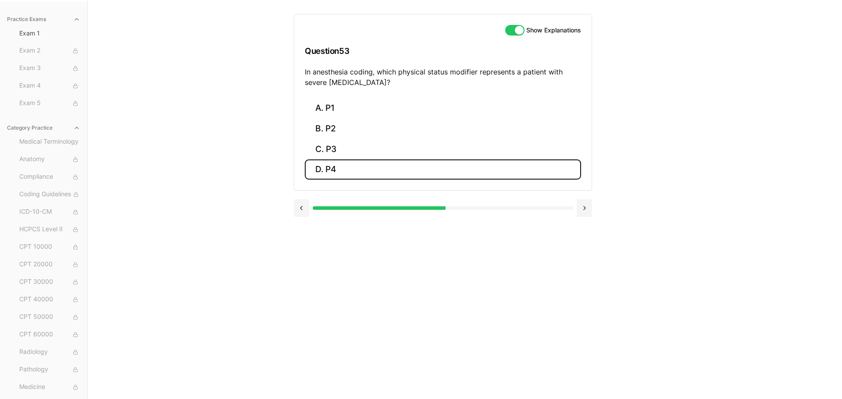
click at [372, 166] on button "D. P4" at bounding box center [443, 170] width 276 height 21
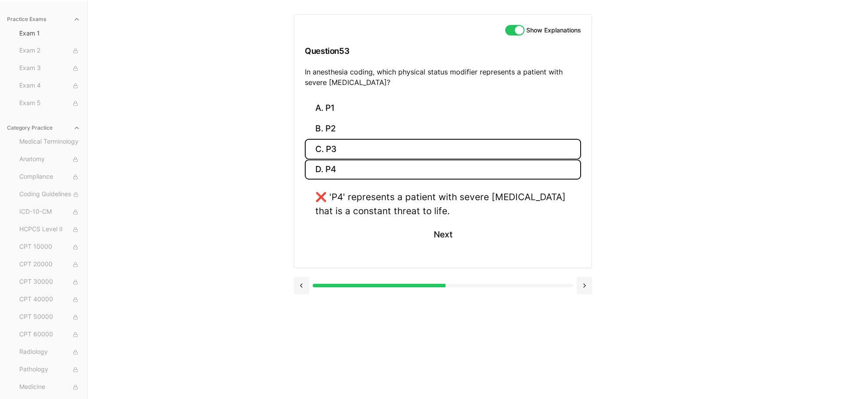
click at [389, 146] on button "C. P3" at bounding box center [443, 149] width 276 height 21
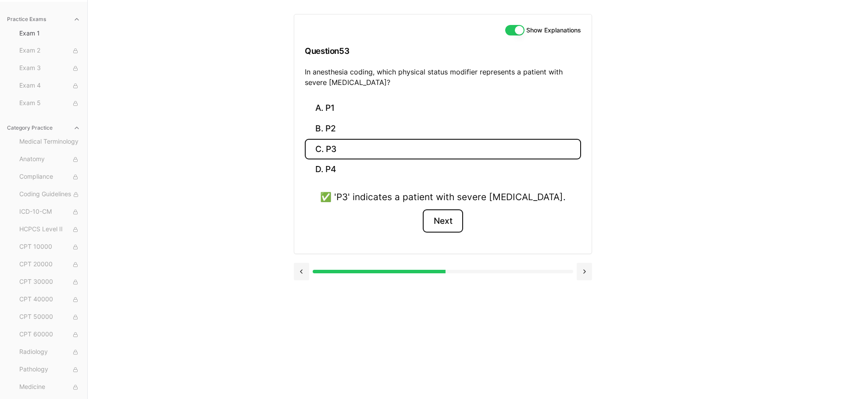
click at [442, 228] on button "Next" at bounding box center [443, 222] width 40 height 24
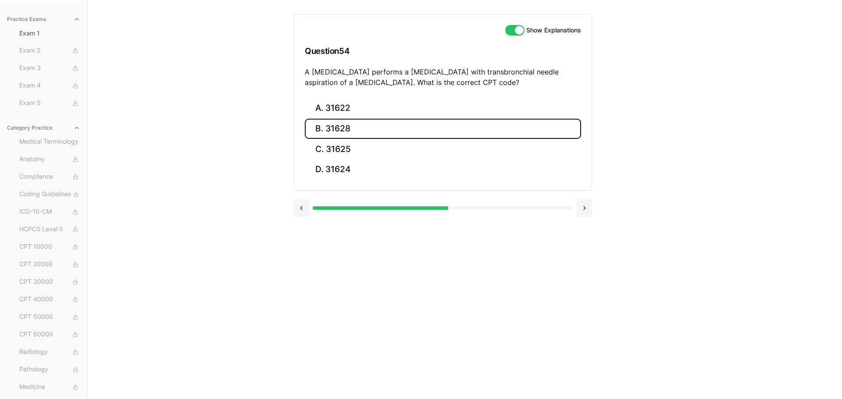
click at [409, 135] on button "B. 31628" at bounding box center [443, 129] width 276 height 21
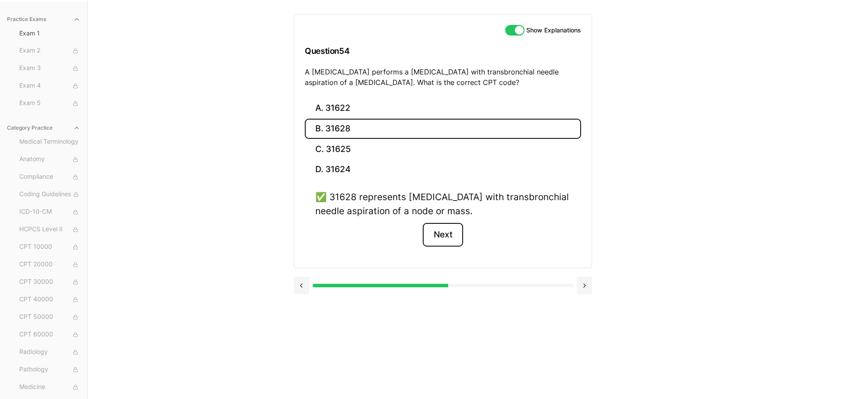
click at [455, 240] on button "Next" at bounding box center [443, 235] width 40 height 24
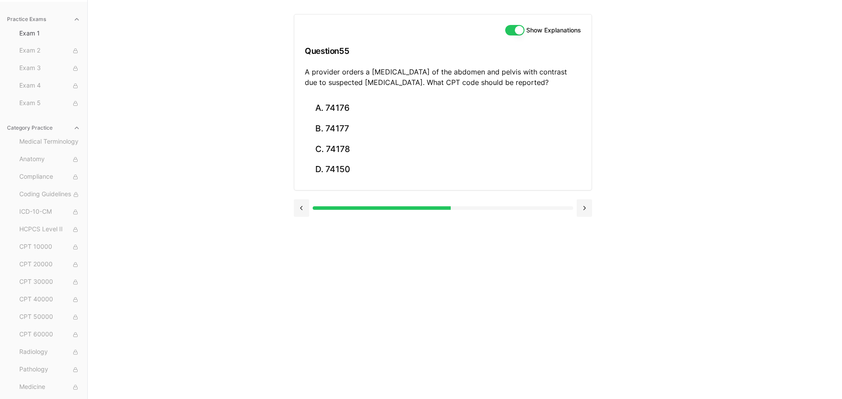
scroll to position [80, 0]
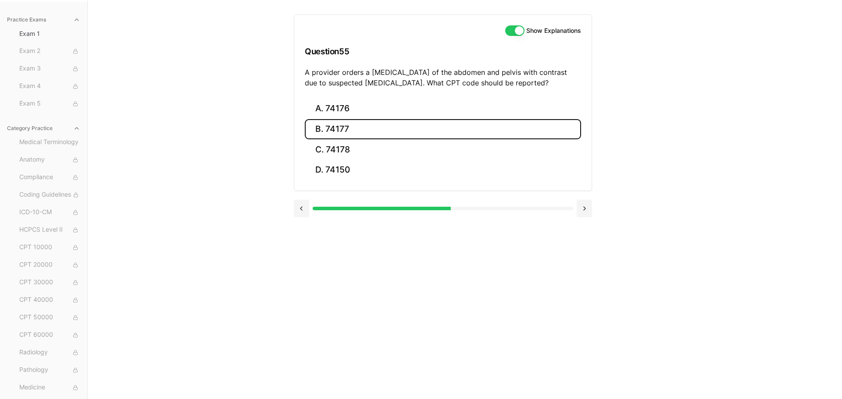
click at [411, 124] on button "B. 74177" at bounding box center [443, 129] width 276 height 21
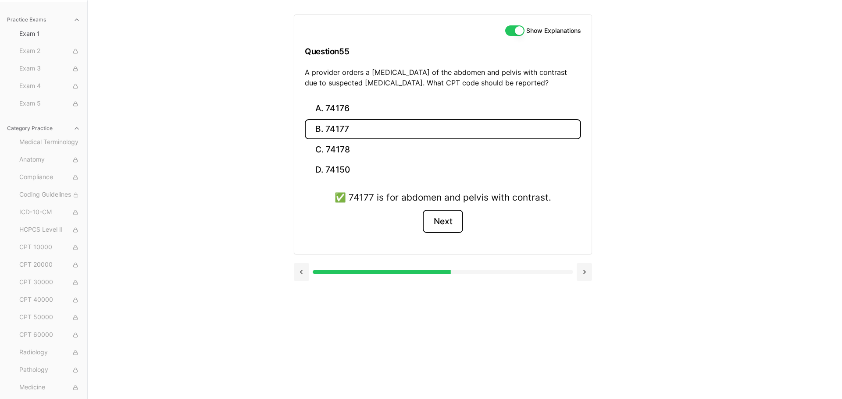
click at [444, 232] on button "Next" at bounding box center [443, 222] width 40 height 24
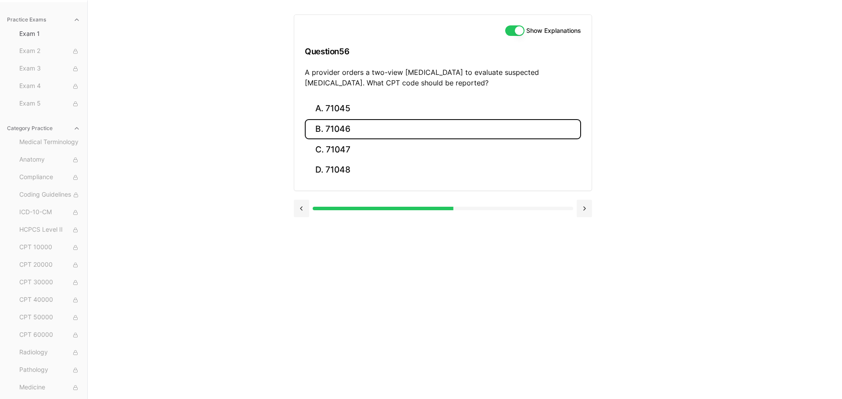
click at [402, 136] on button "B. 71046" at bounding box center [443, 129] width 276 height 21
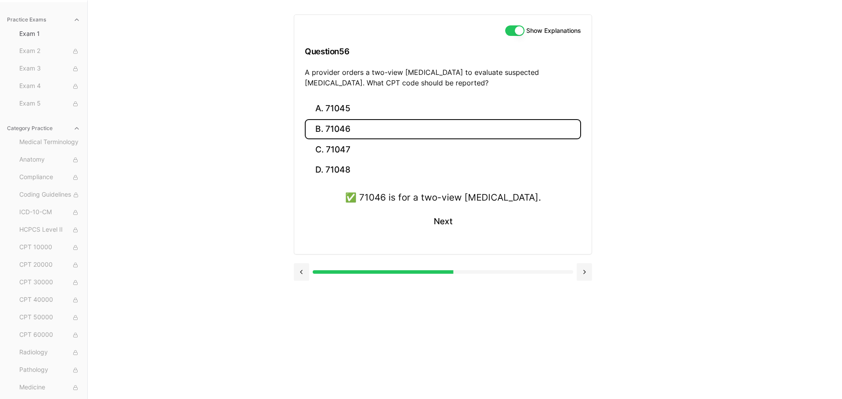
click at [430, 208] on div "✅ 71046 is for a two-view [MEDICAL_DATA]. Next" at bounding box center [443, 217] width 276 height 53
click at [433, 213] on button "Next" at bounding box center [443, 222] width 40 height 24
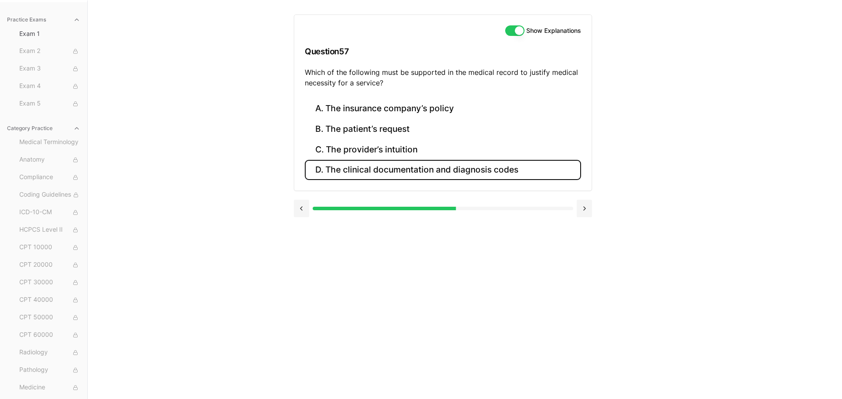
click at [437, 166] on button "D. The clinical documentation and diagnosis codes" at bounding box center [443, 170] width 276 height 21
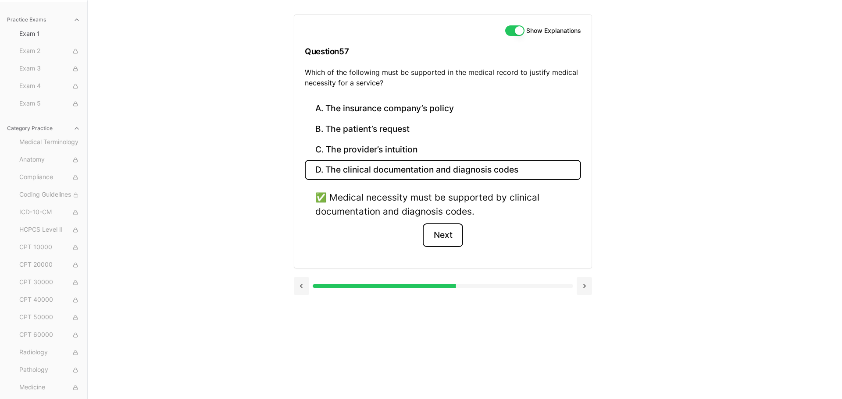
click at [443, 231] on button "Next" at bounding box center [443, 236] width 40 height 24
